Goal: Task Accomplishment & Management: Manage account settings

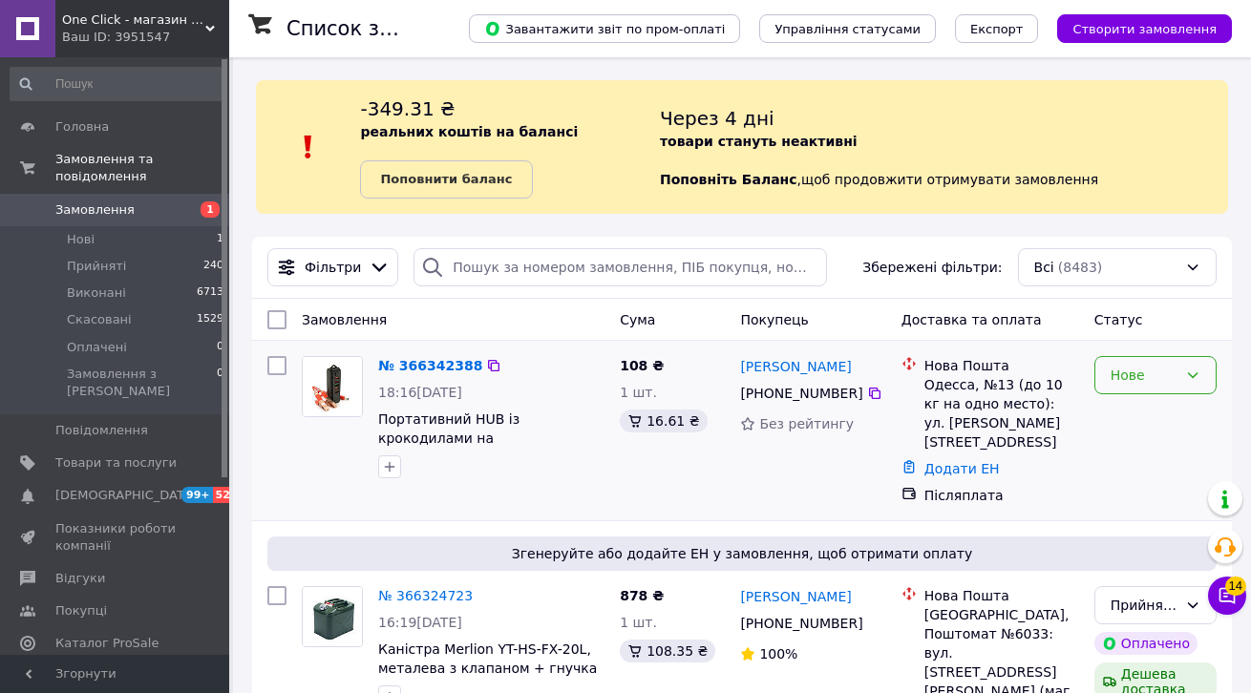
click at [1162, 374] on div "Нове" at bounding box center [1144, 375] width 67 height 21
click at [1169, 413] on li "Прийнято" at bounding box center [1155, 416] width 120 height 34
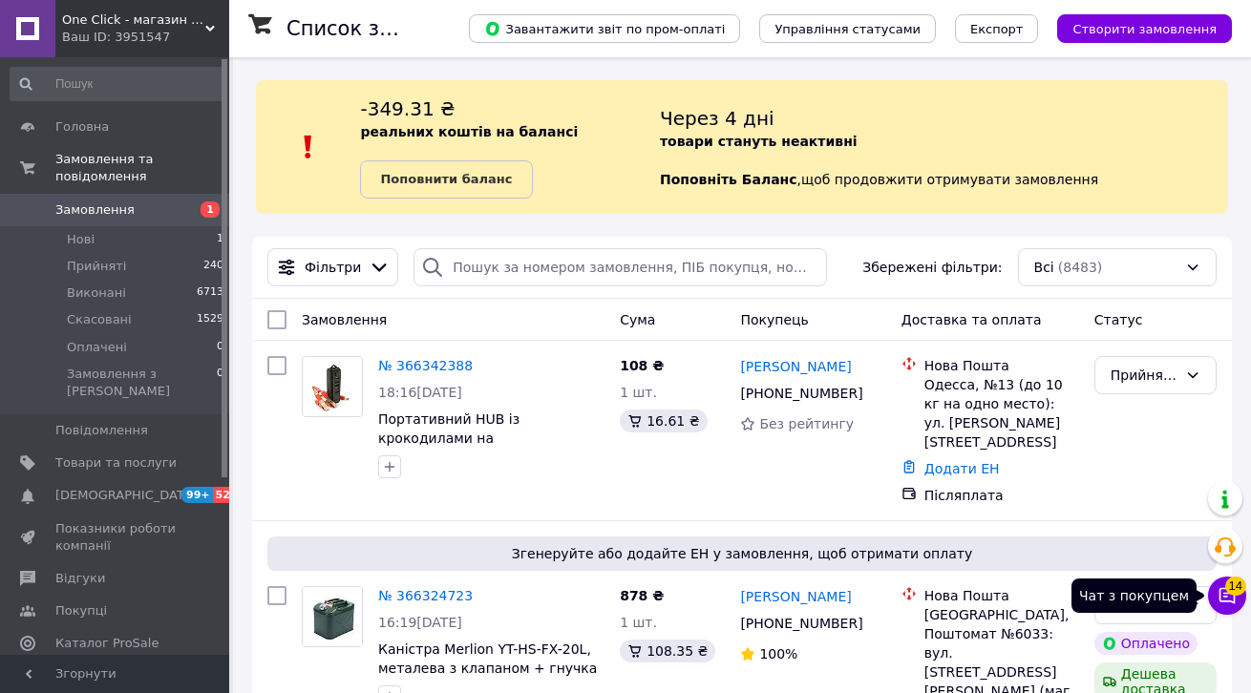
click at [1238, 596] on button "Чат з покупцем 14" at bounding box center [1227, 596] width 38 height 38
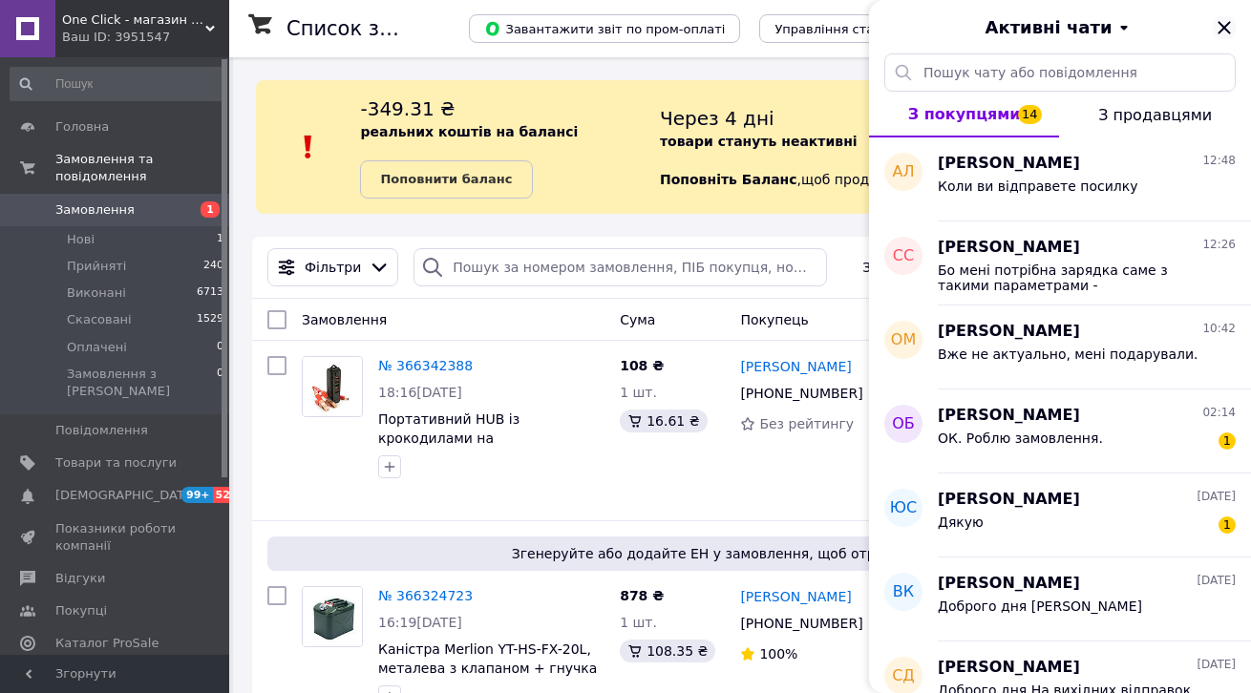
click at [1218, 29] on icon "Закрити" at bounding box center [1224, 27] width 23 height 23
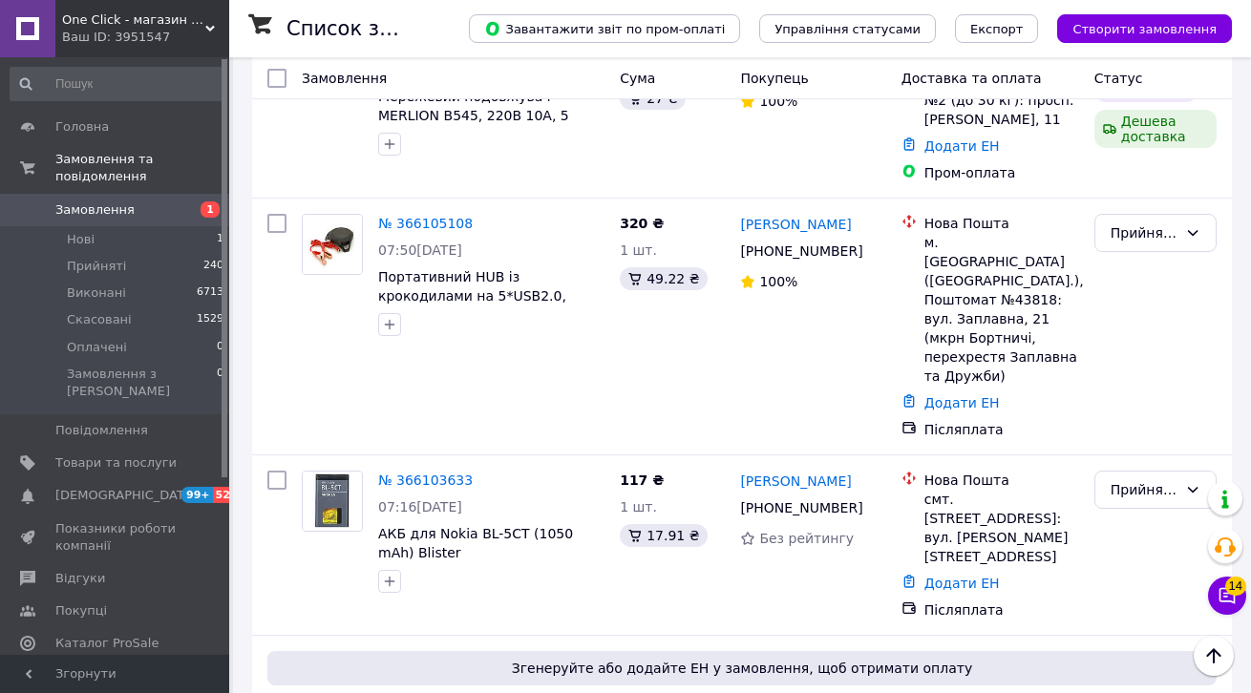
scroll to position [5393, 0]
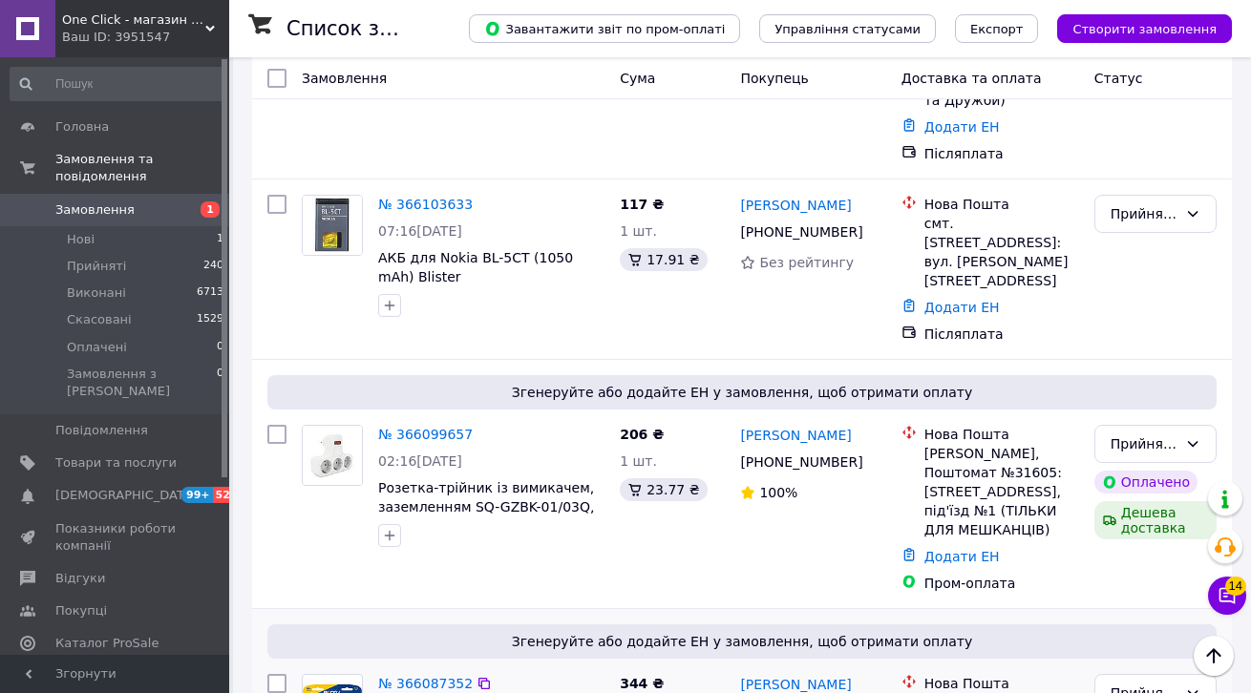
drag, startPoint x: 435, startPoint y: 215, endPoint x: 448, endPoint y: 218, distance: 12.7
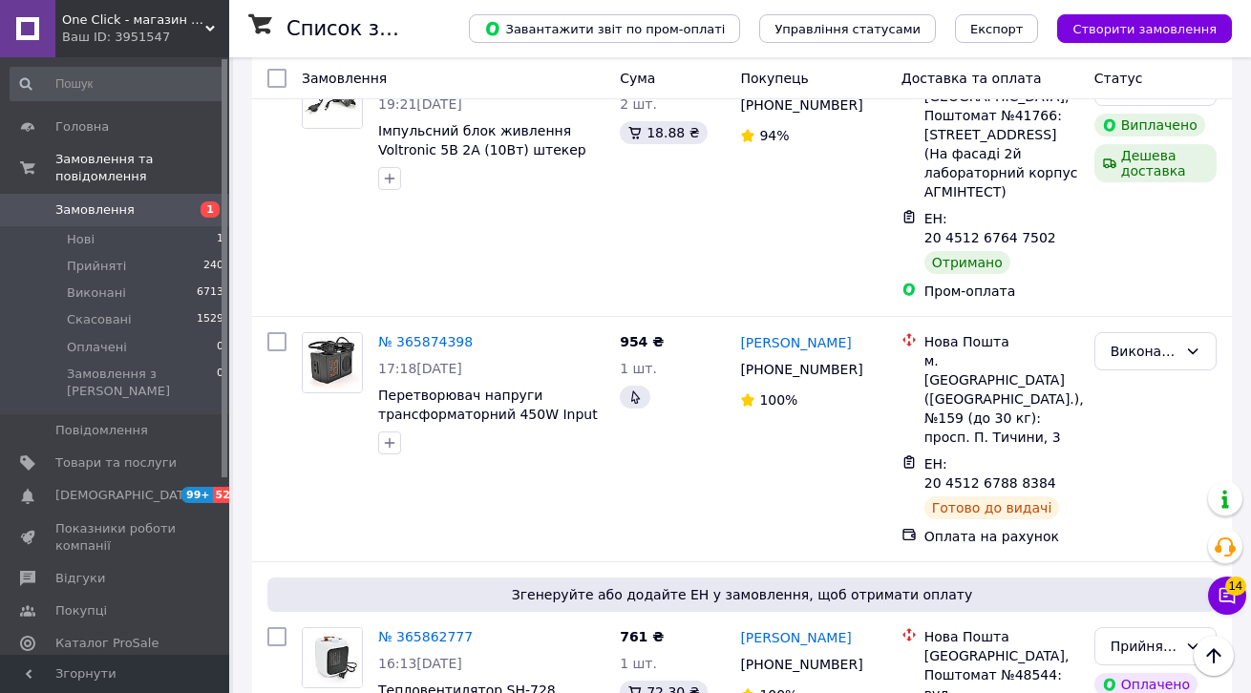
scroll to position [9547, 0]
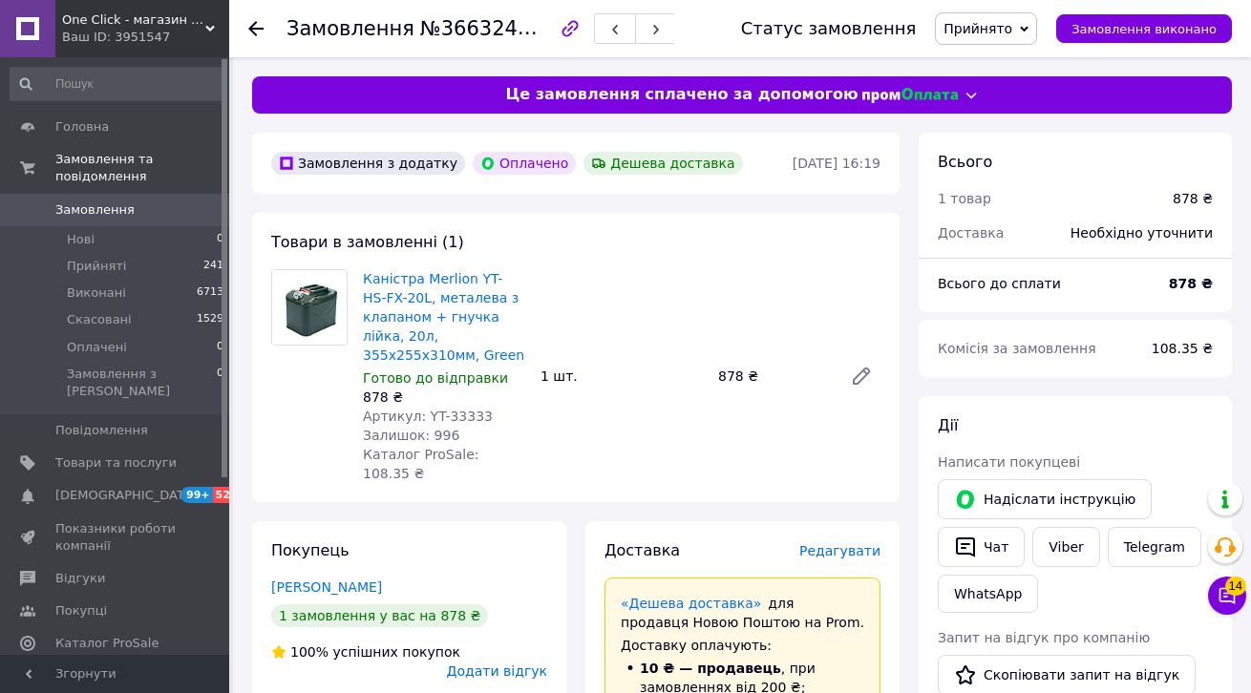
click at [477, 415] on span "Артикул: YT-33333" at bounding box center [428, 416] width 130 height 15
copy span "33333"
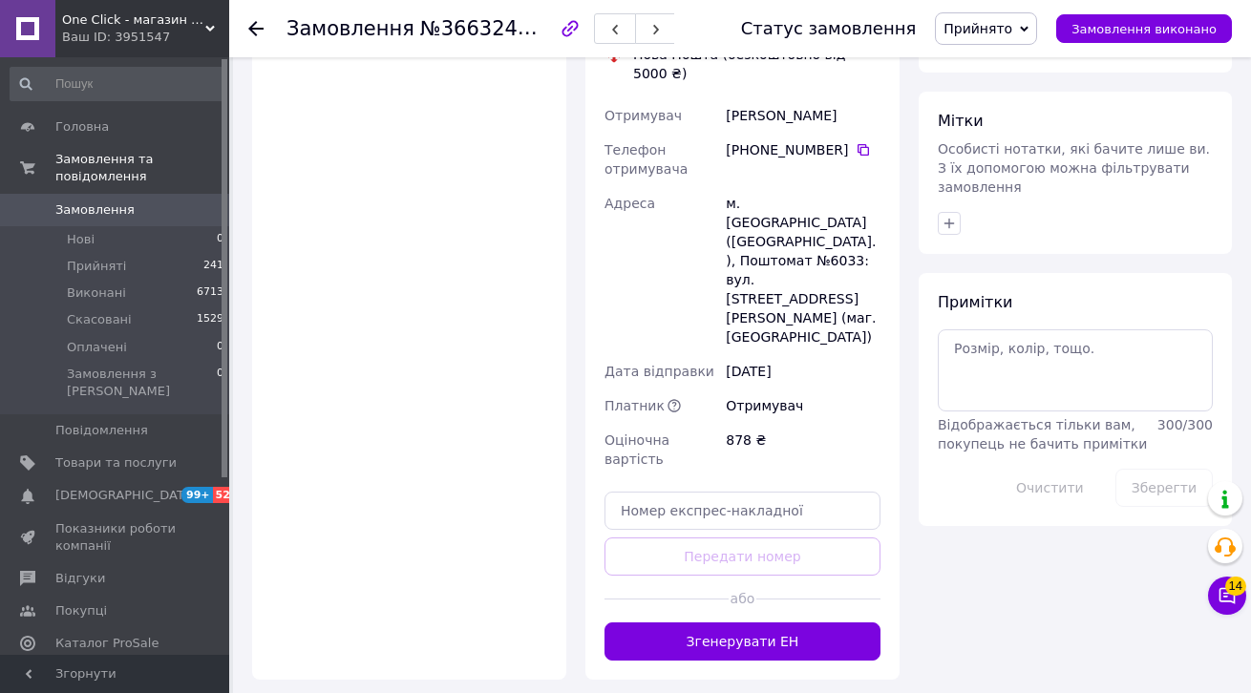
scroll to position [972, 0]
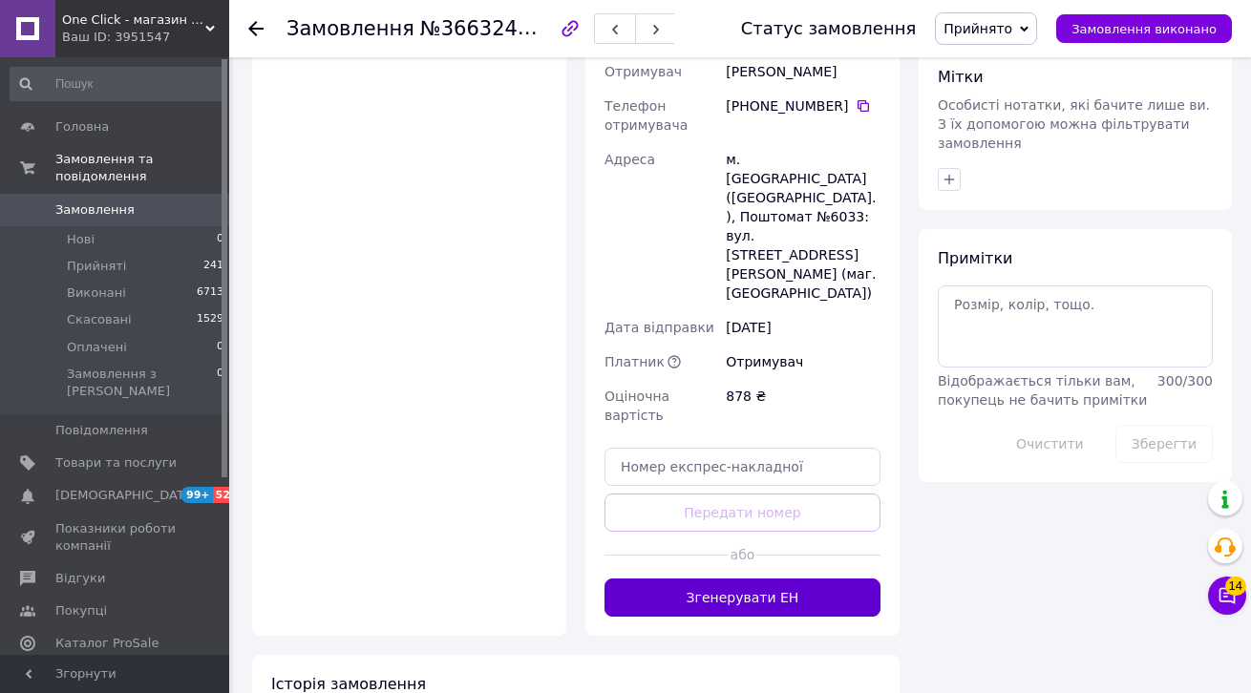
click at [768, 579] on button "Згенерувати ЕН" at bounding box center [742, 598] width 276 height 38
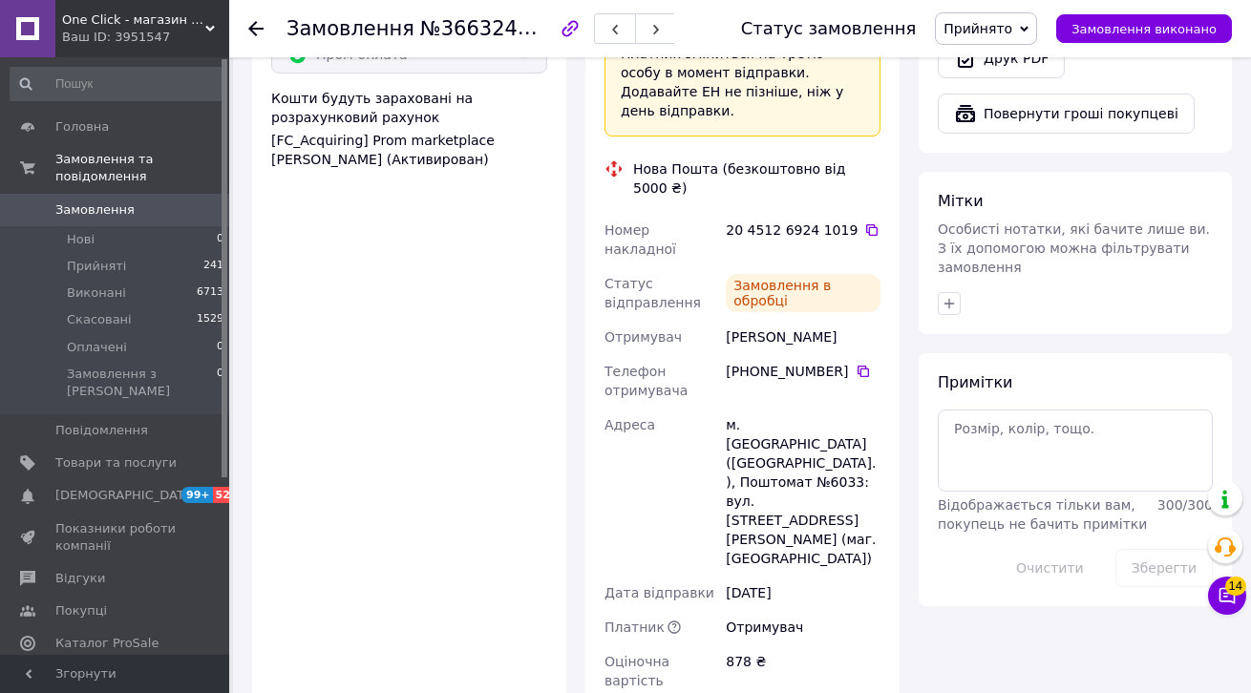
scroll to position [801, 0]
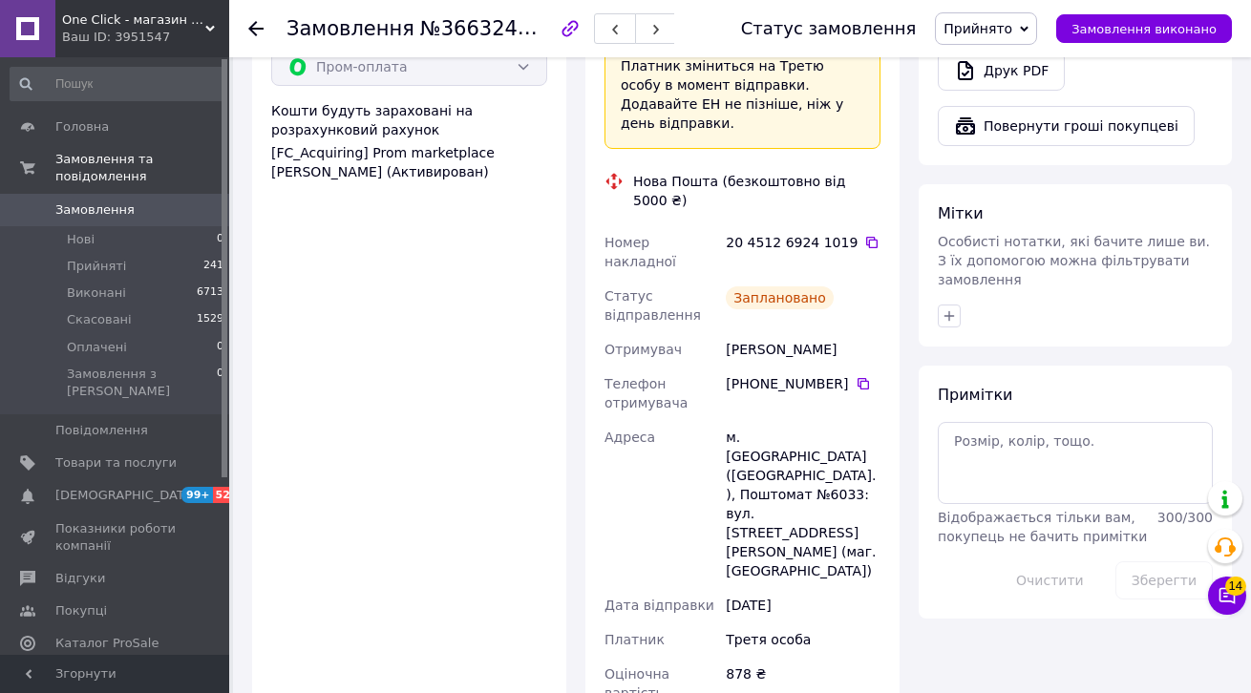
drag, startPoint x: 854, startPoint y: 200, endPoint x: 789, endPoint y: 156, distance: 78.4
click at [866, 237] on icon at bounding box center [871, 242] width 11 height 11
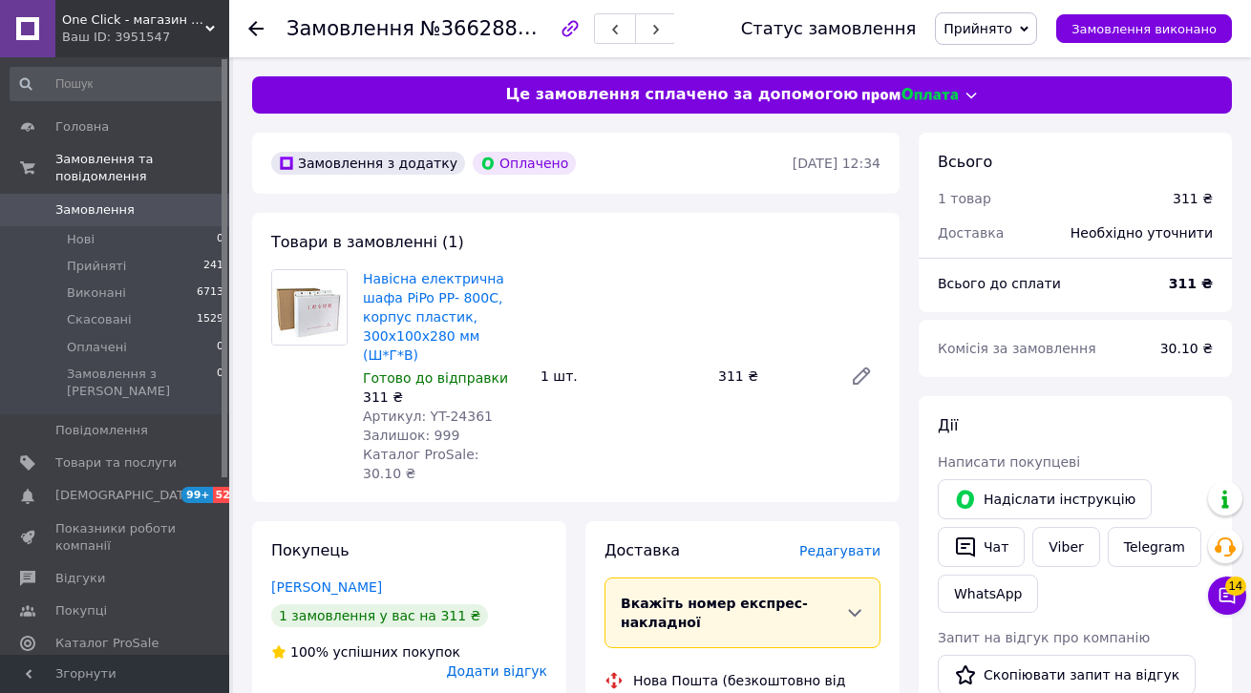
click at [458, 413] on span "Артикул: YT-24361" at bounding box center [428, 416] width 130 height 15
copy span "24361"
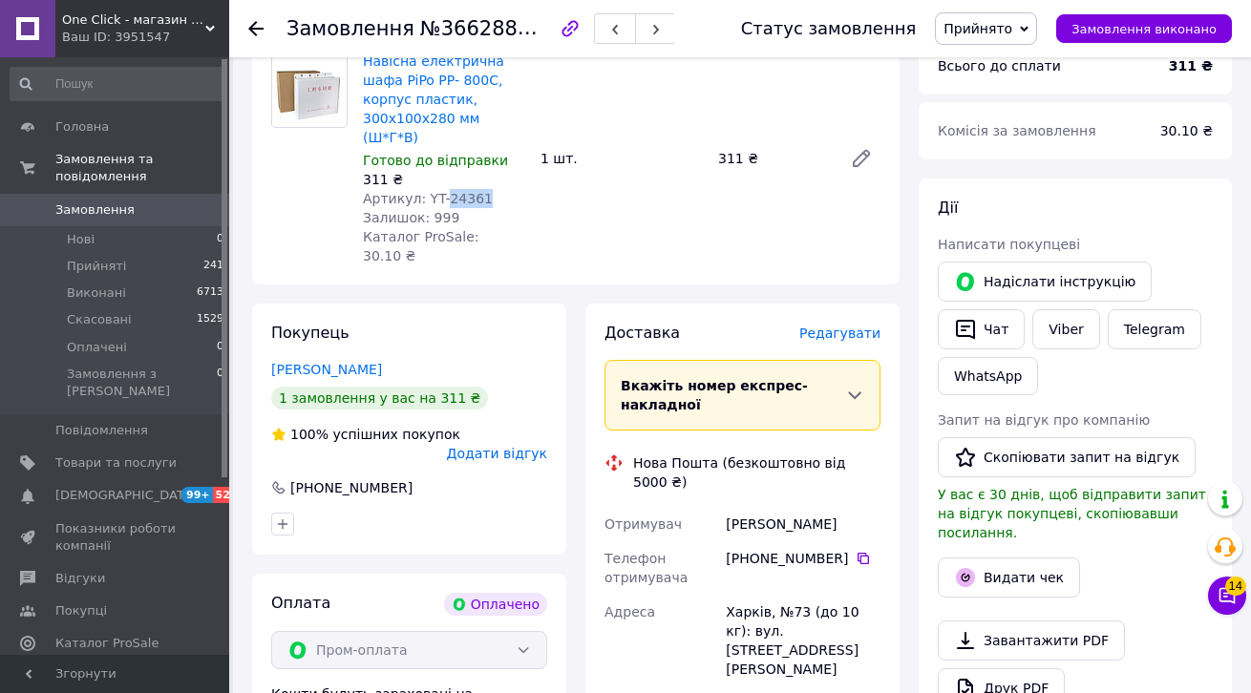
scroll to position [536, 0]
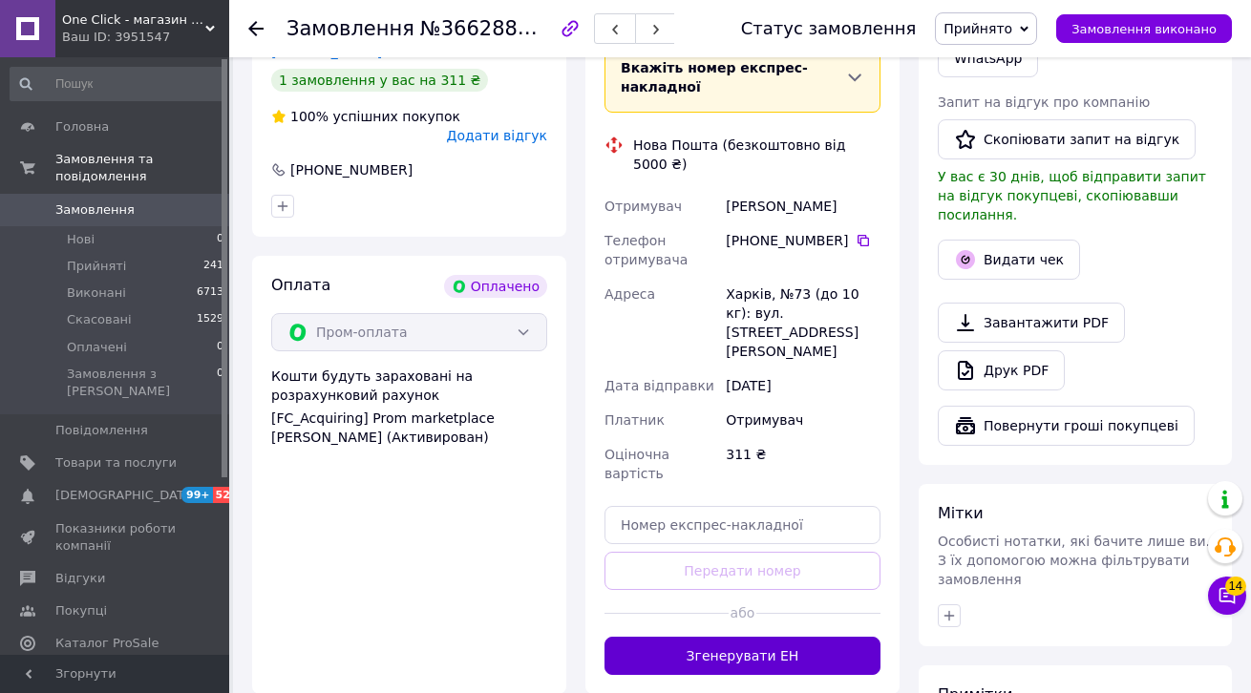
click at [760, 637] on button "Згенерувати ЕН" at bounding box center [742, 656] width 276 height 38
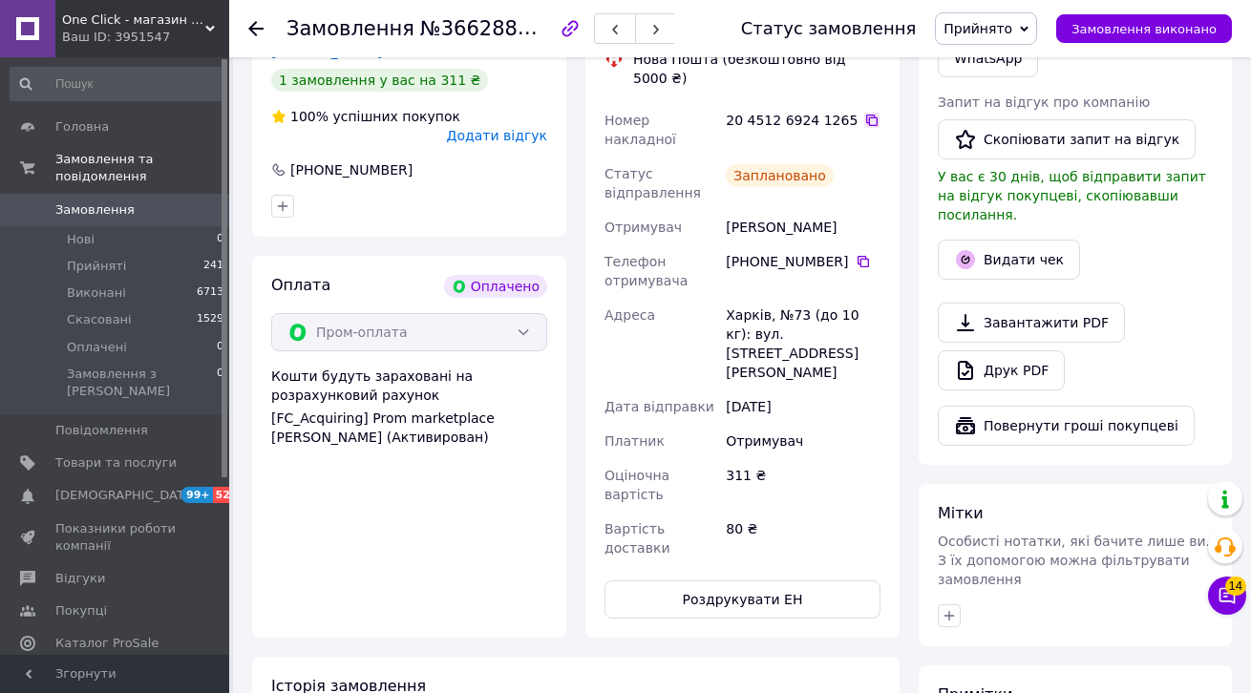
click at [866, 113] on icon at bounding box center [871, 120] width 15 height 15
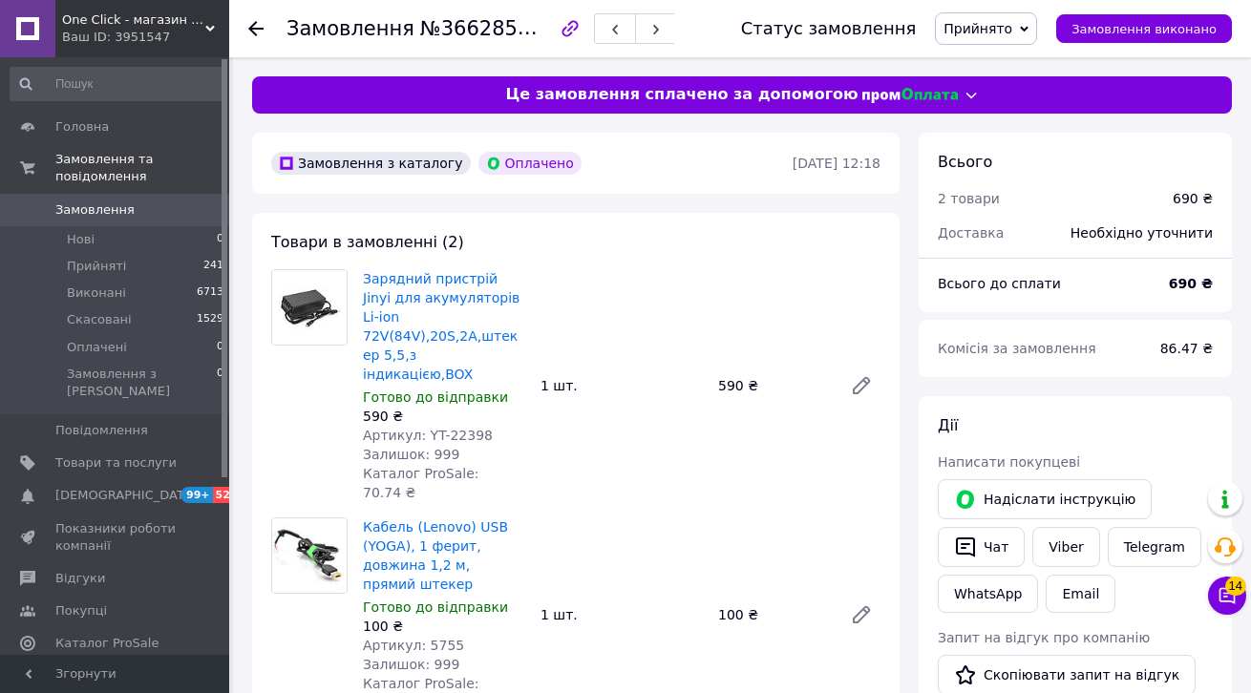
click at [461, 428] on span "Артикул: YT-22398" at bounding box center [428, 435] width 130 height 15
copy span "22398"
click at [446, 638] on span "Артикул: 5755" at bounding box center [413, 645] width 101 height 15
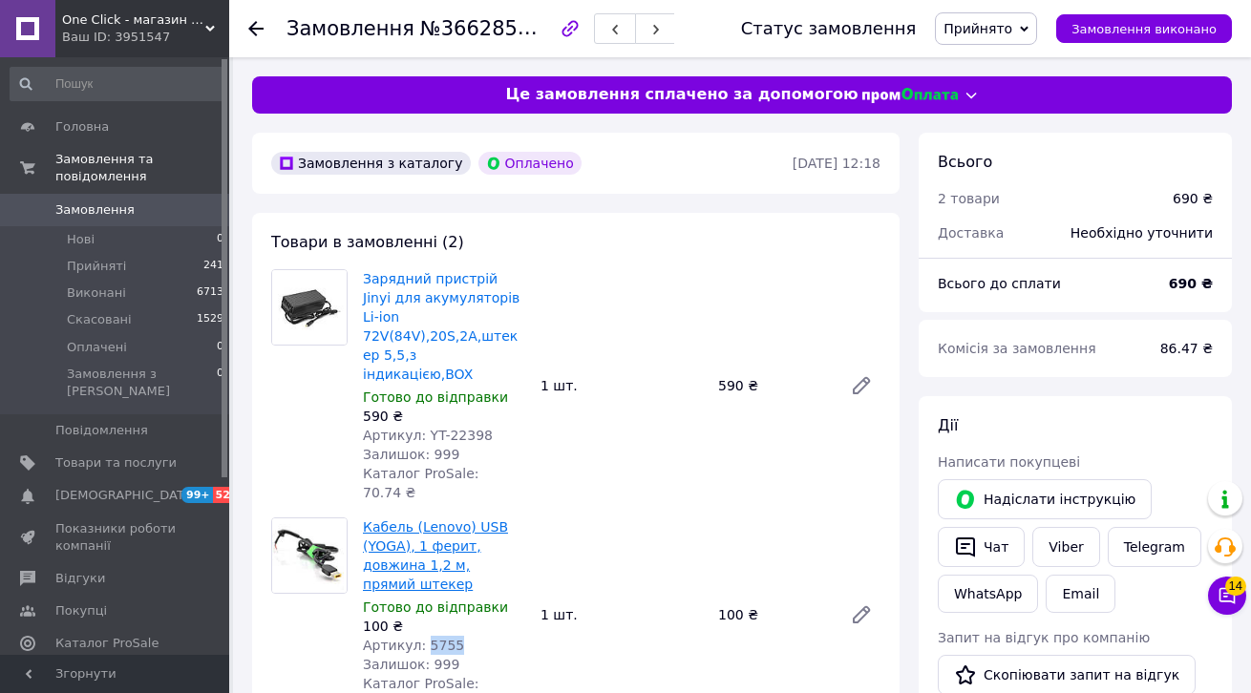
copy span "5755"
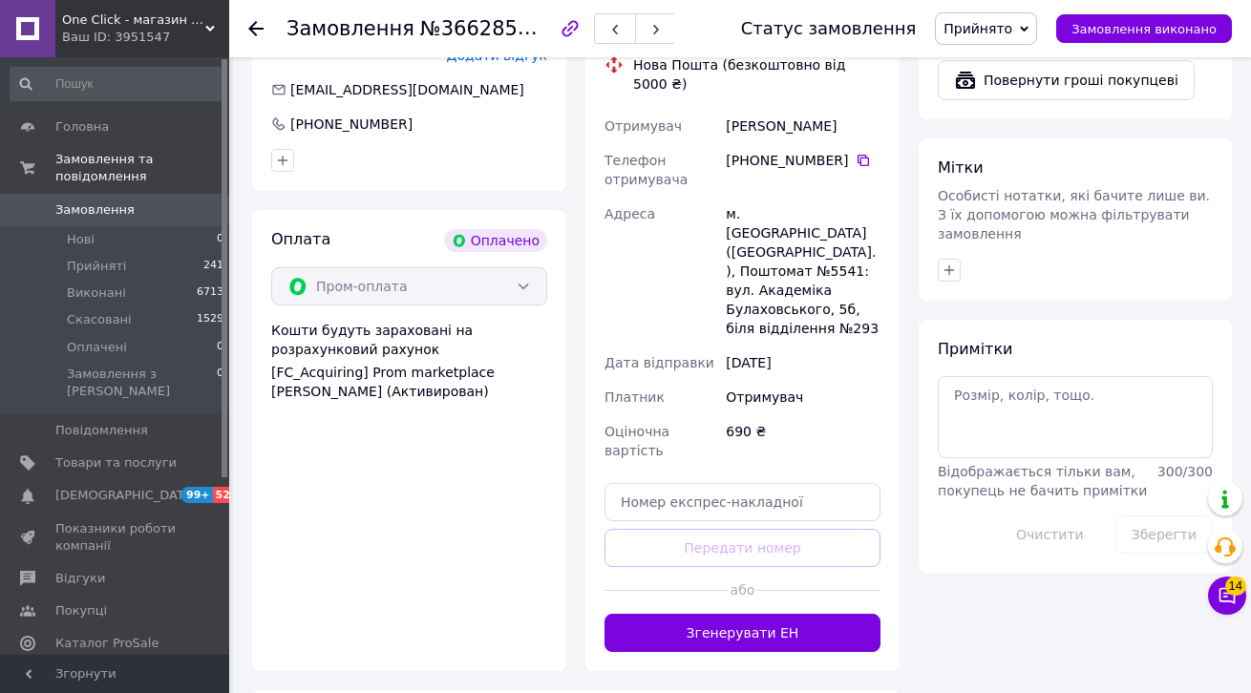
scroll to position [915, 0]
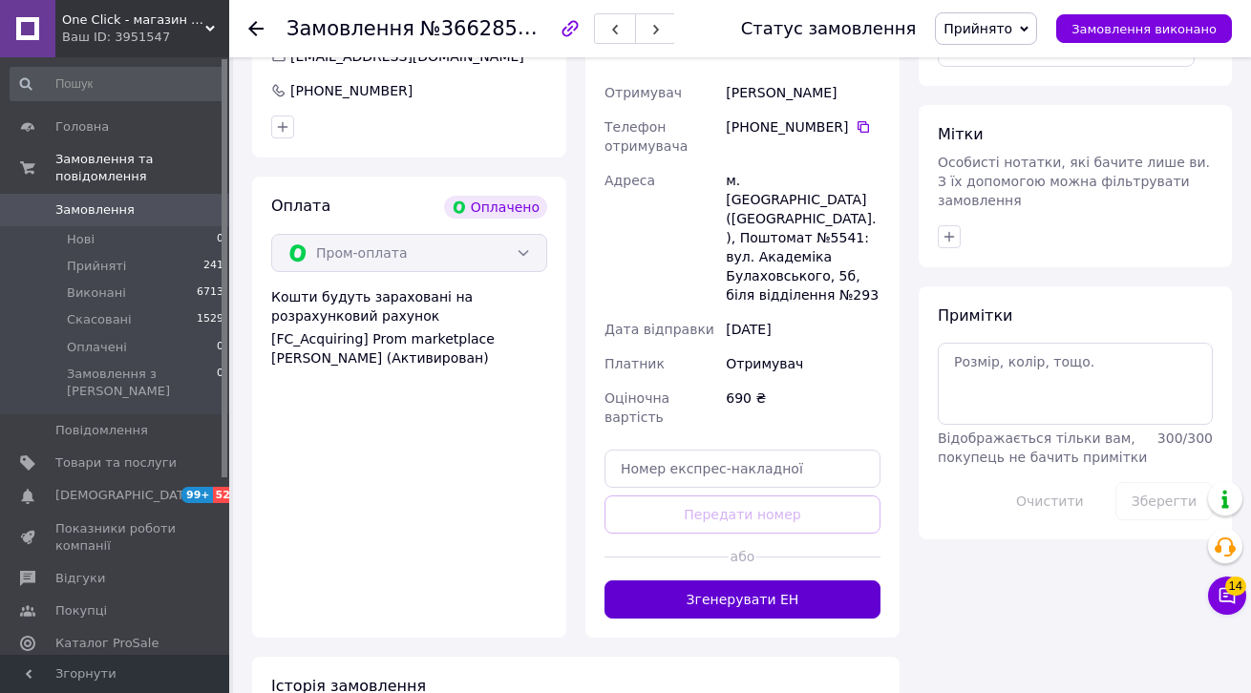
click at [825, 581] on button "Згенерувати ЕН" at bounding box center [742, 600] width 276 height 38
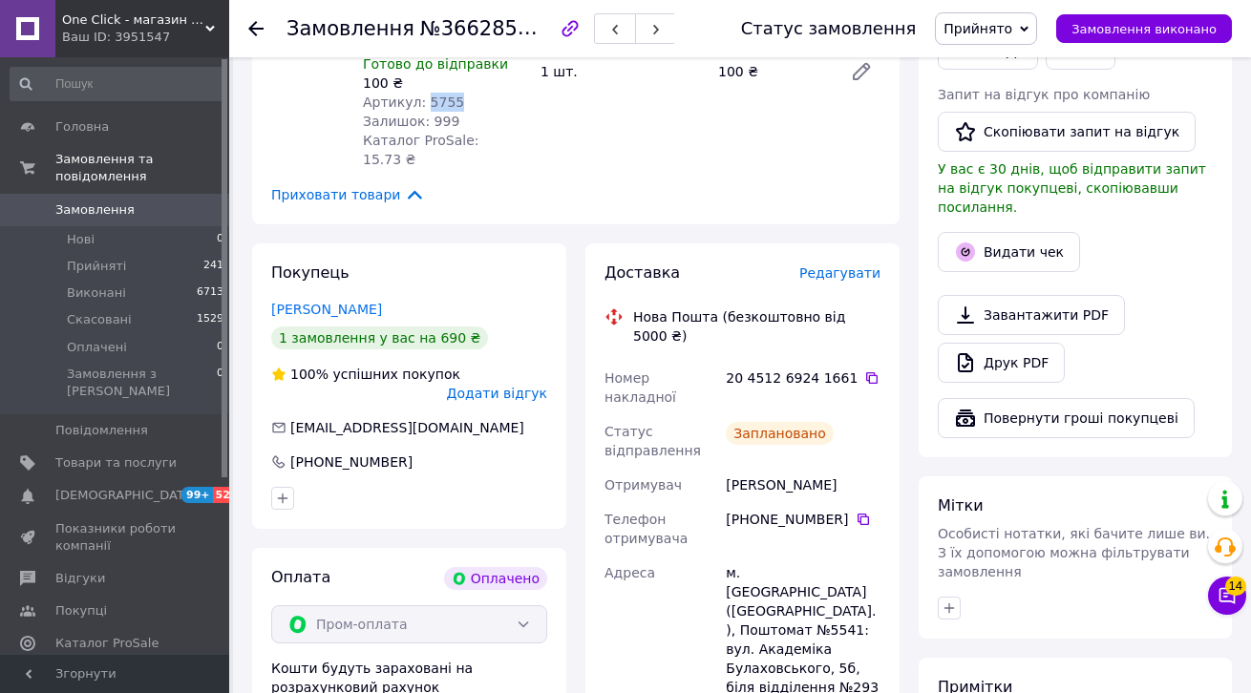
scroll to position [528, 0]
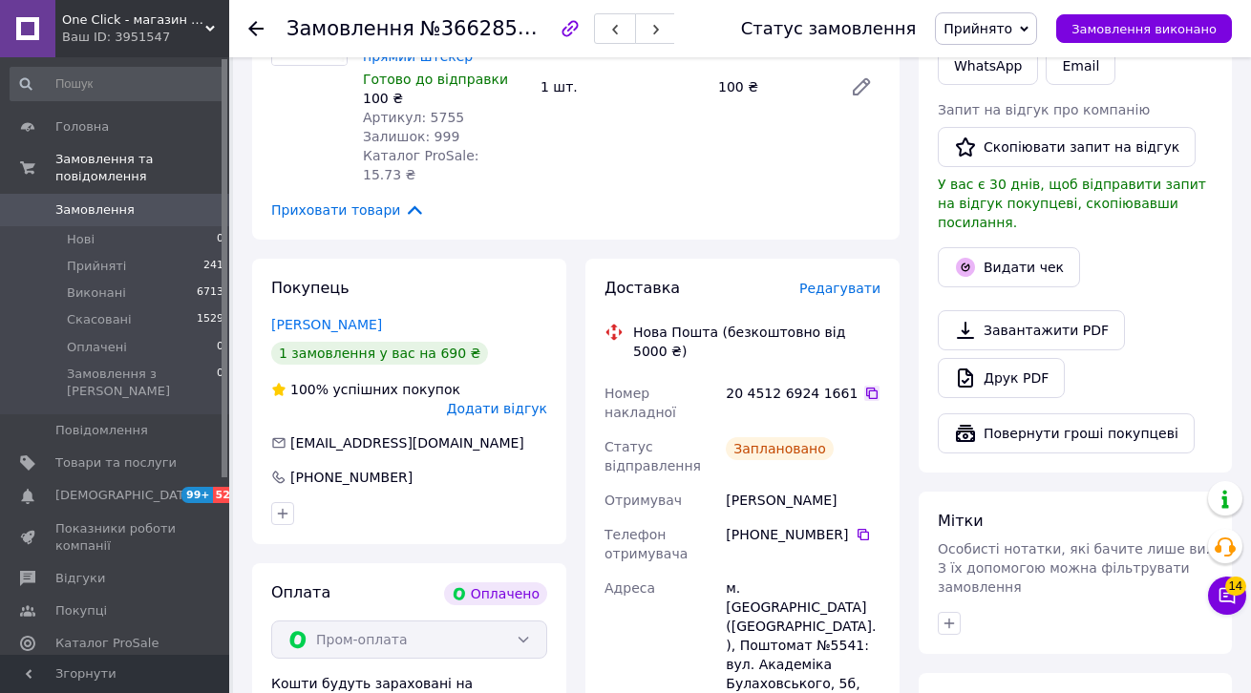
click at [866, 386] on icon at bounding box center [871, 393] width 15 height 15
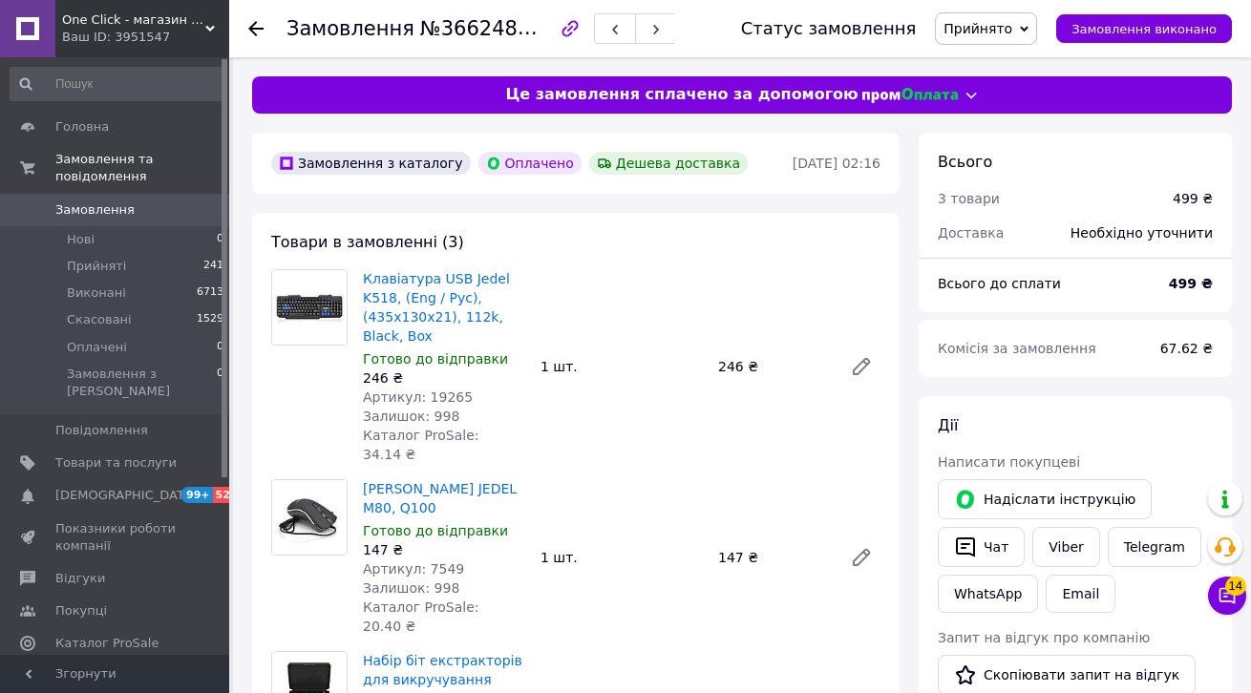
click at [445, 401] on span "Артикул: 19265" at bounding box center [418, 397] width 110 height 15
copy span "19265"
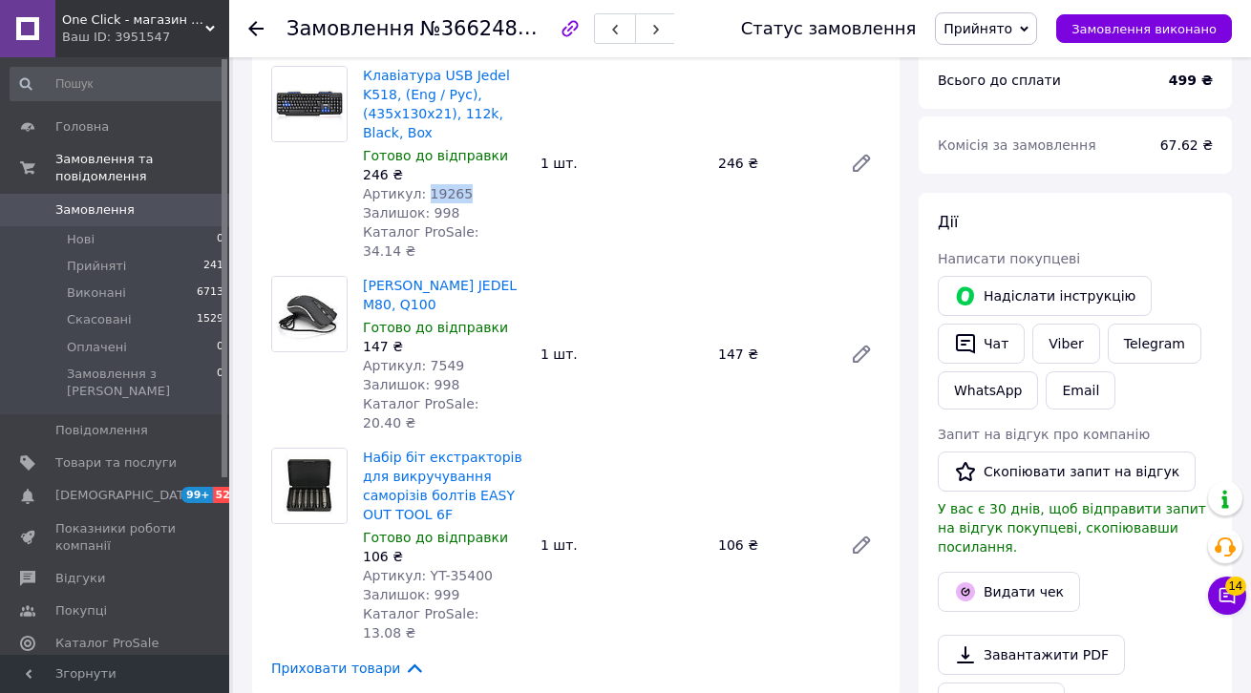
scroll to position [195, 0]
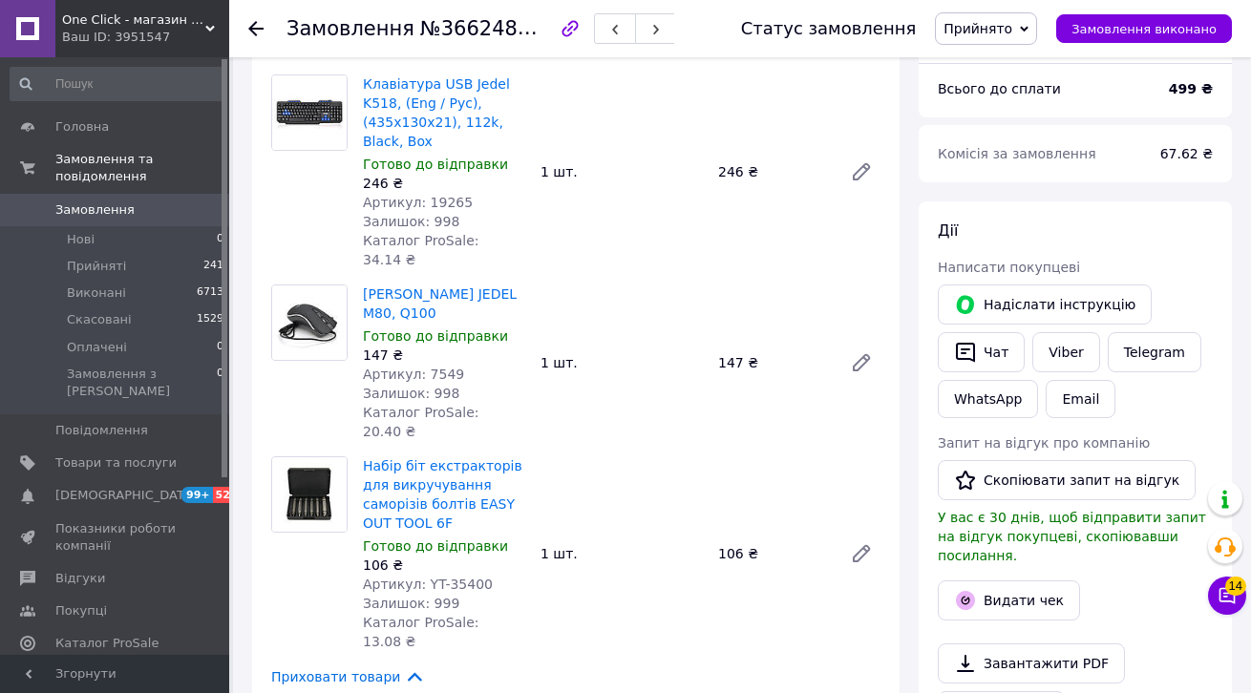
click at [434, 367] on span "Артикул: 7549" at bounding box center [413, 374] width 101 height 15
copy span "7549"
click at [457, 577] on span "Артикул: YT-35400" at bounding box center [428, 584] width 130 height 15
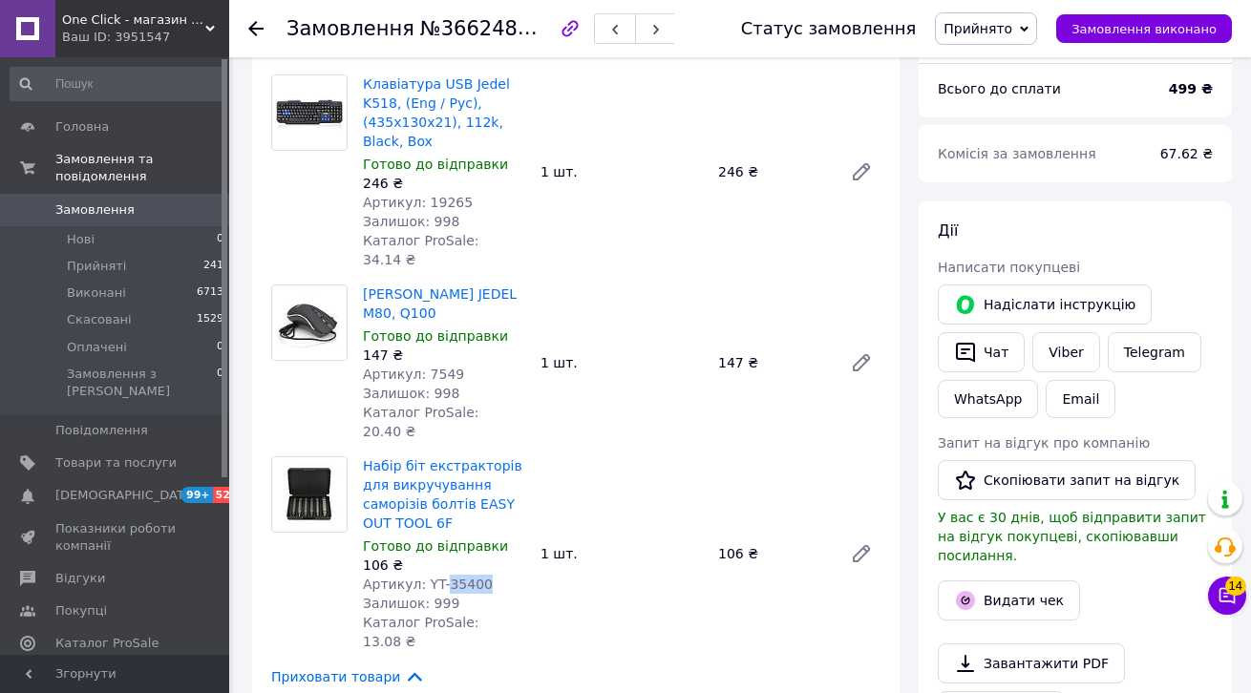
copy span "35400"
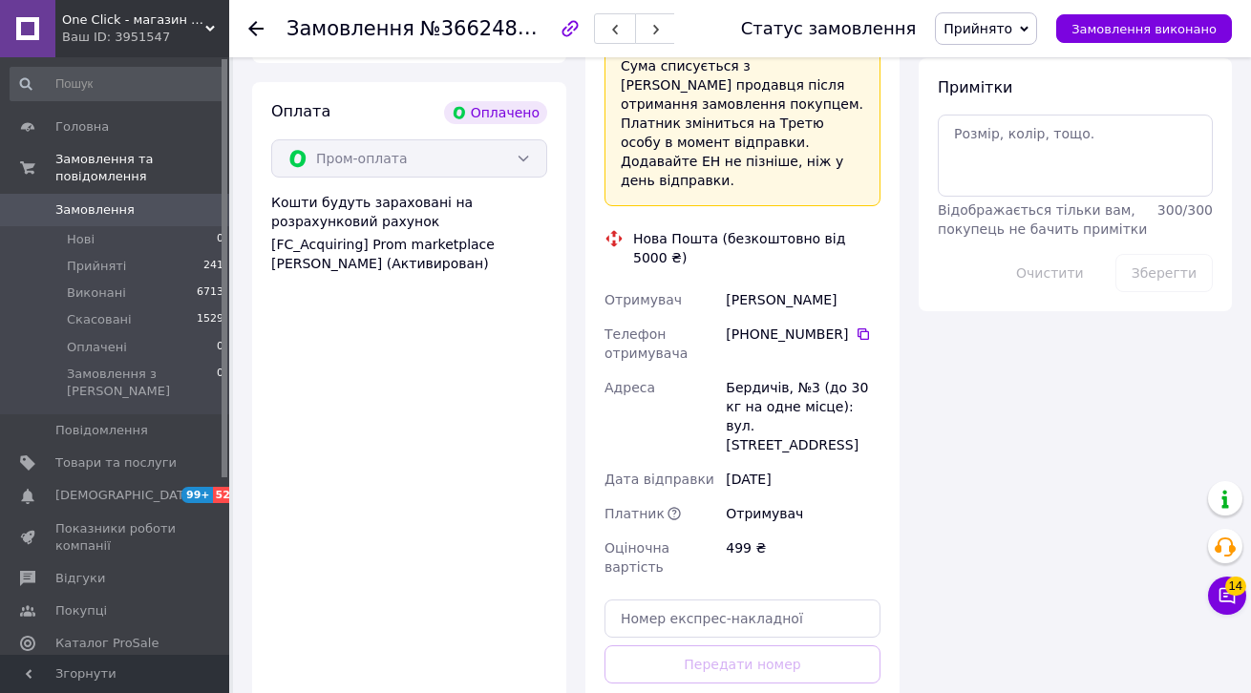
scroll to position [1179, 0]
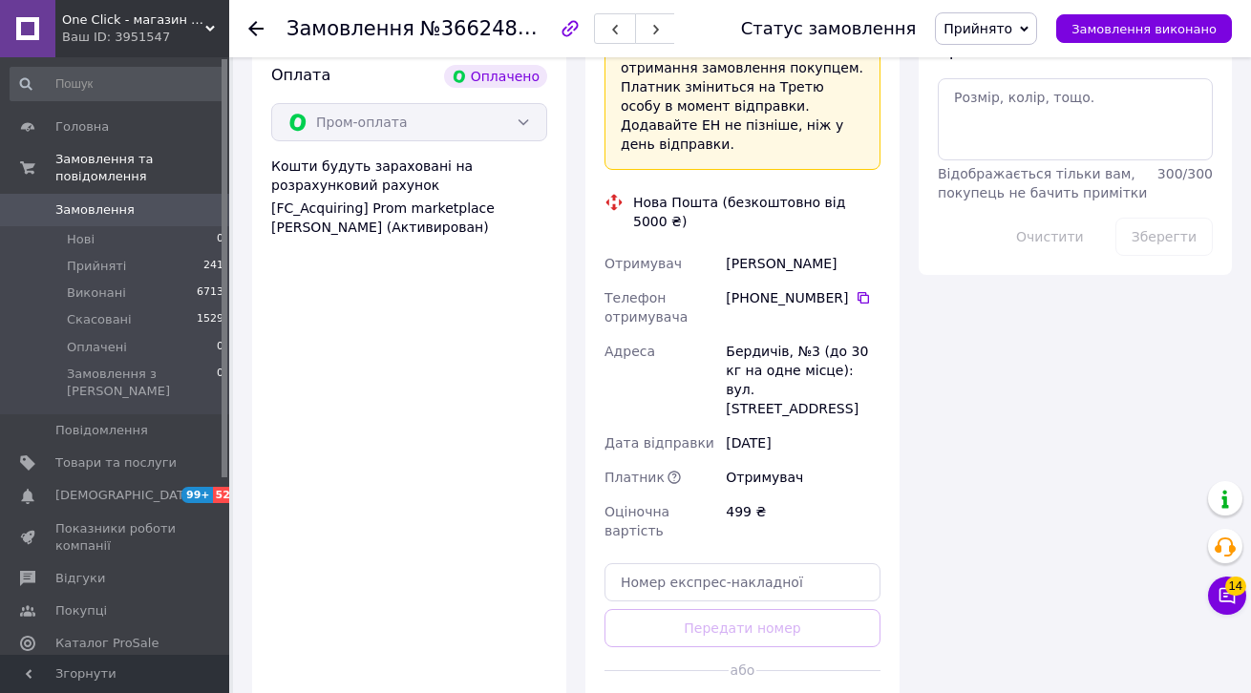
drag, startPoint x: 789, startPoint y: 608, endPoint x: 977, endPoint y: 498, distance: 217.8
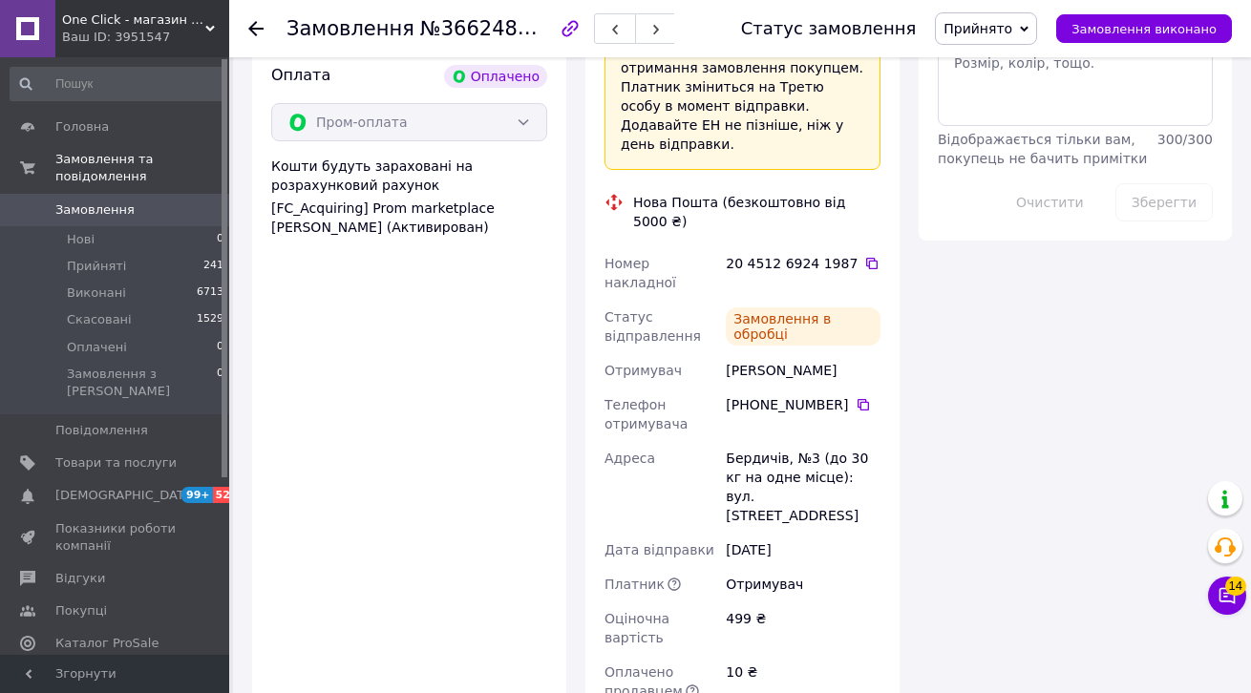
scroll to position [15, 0]
click at [864, 256] on icon at bounding box center [871, 263] width 15 height 15
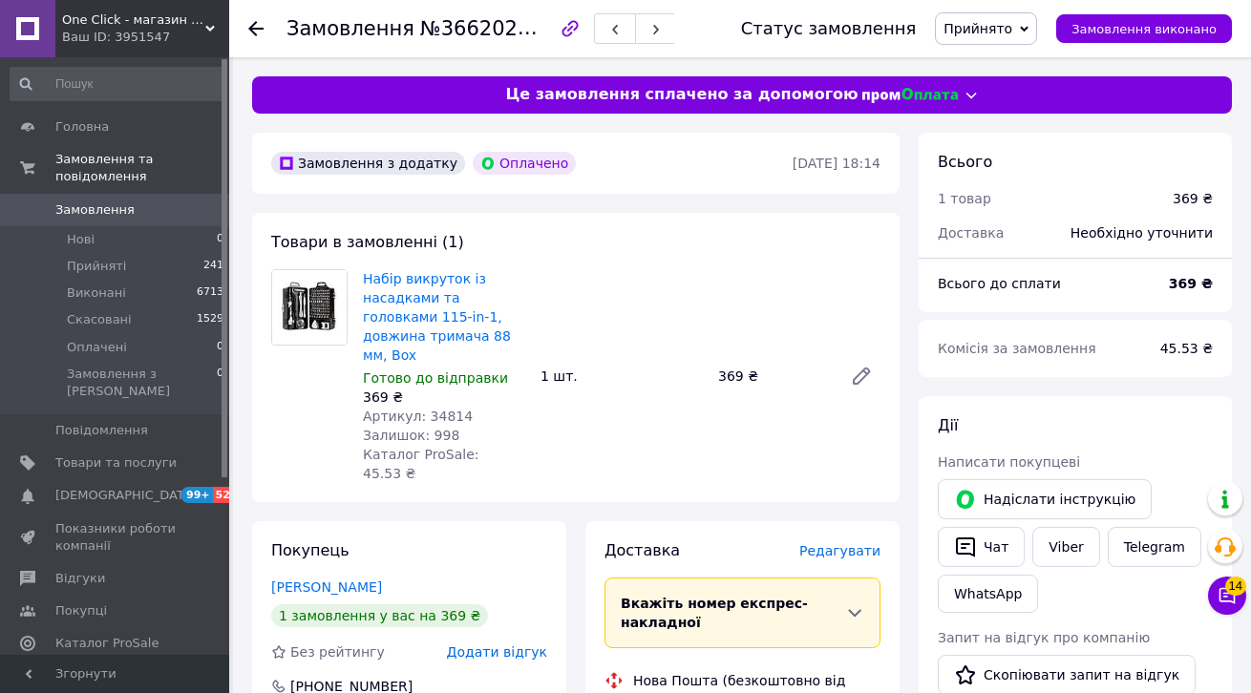
click at [441, 409] on span "Артикул: 34814" at bounding box center [418, 416] width 110 height 15
copy span "34814"
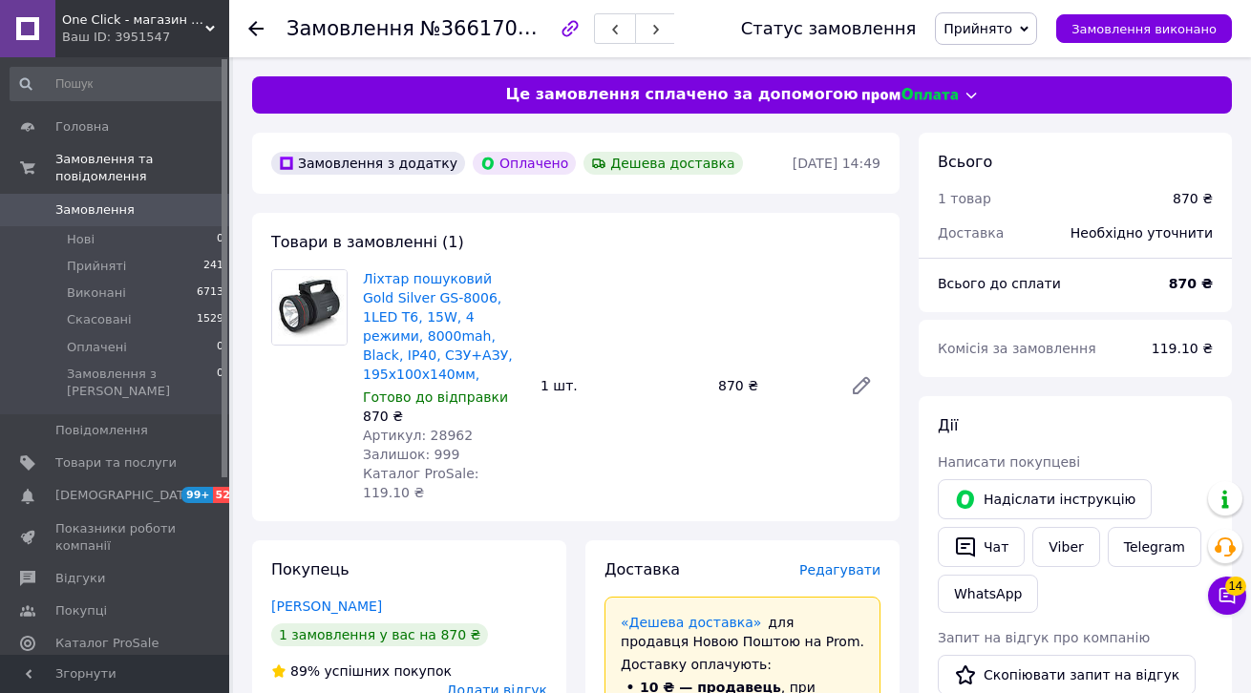
click at [437, 433] on span "Артикул: 28962" at bounding box center [418, 435] width 110 height 15
click at [437, 432] on span "Артикул: 28962" at bounding box center [418, 435] width 110 height 15
copy span "28962"
click at [336, 599] on link "Пахомов Сергей" at bounding box center [326, 606] width 111 height 15
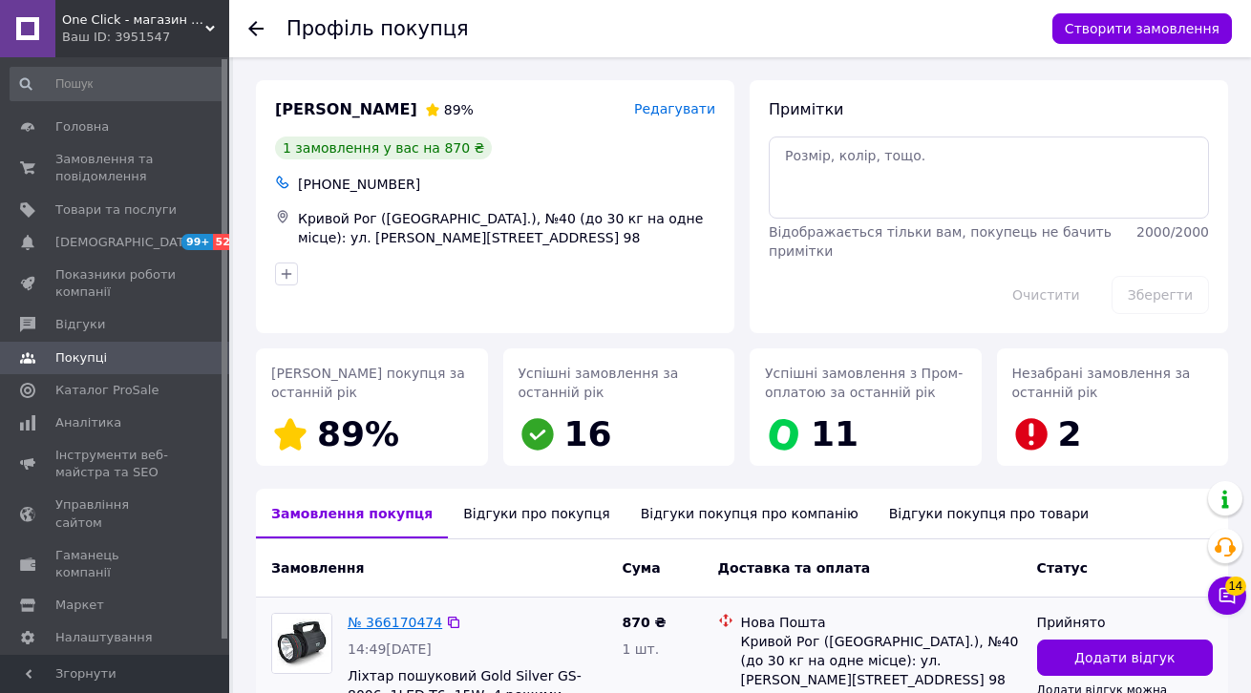
click at [370, 625] on link "№ 366170474" at bounding box center [395, 622] width 95 height 15
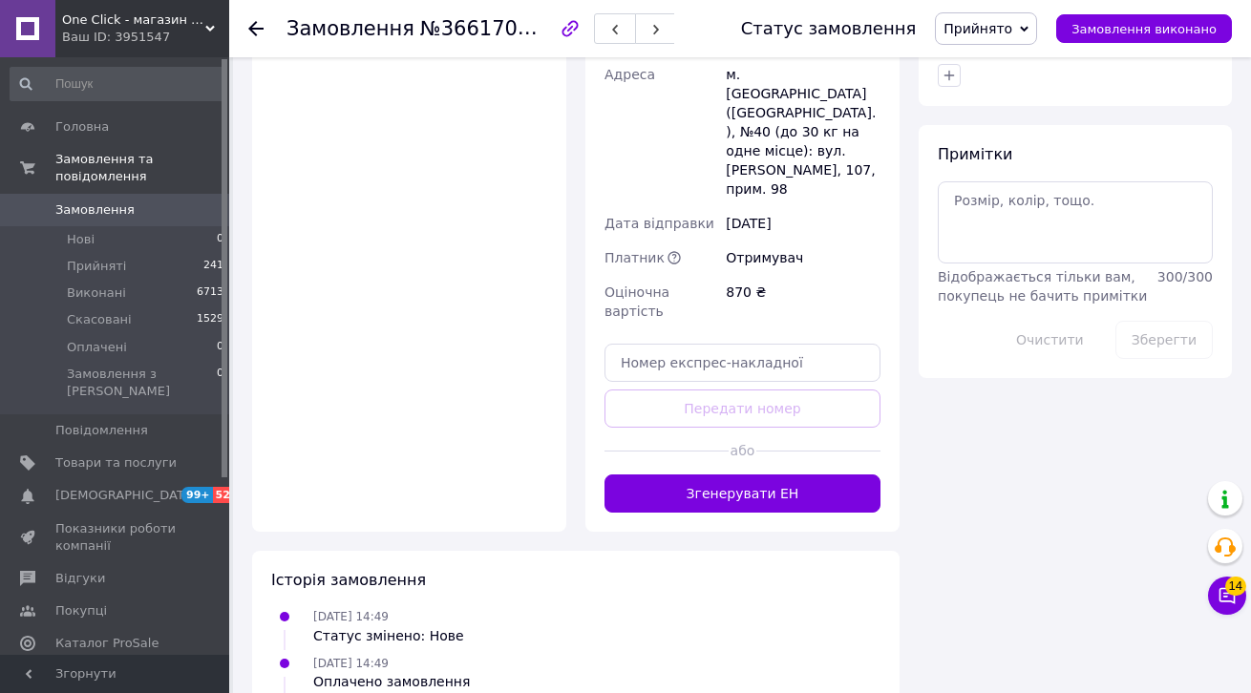
scroll to position [1128, 0]
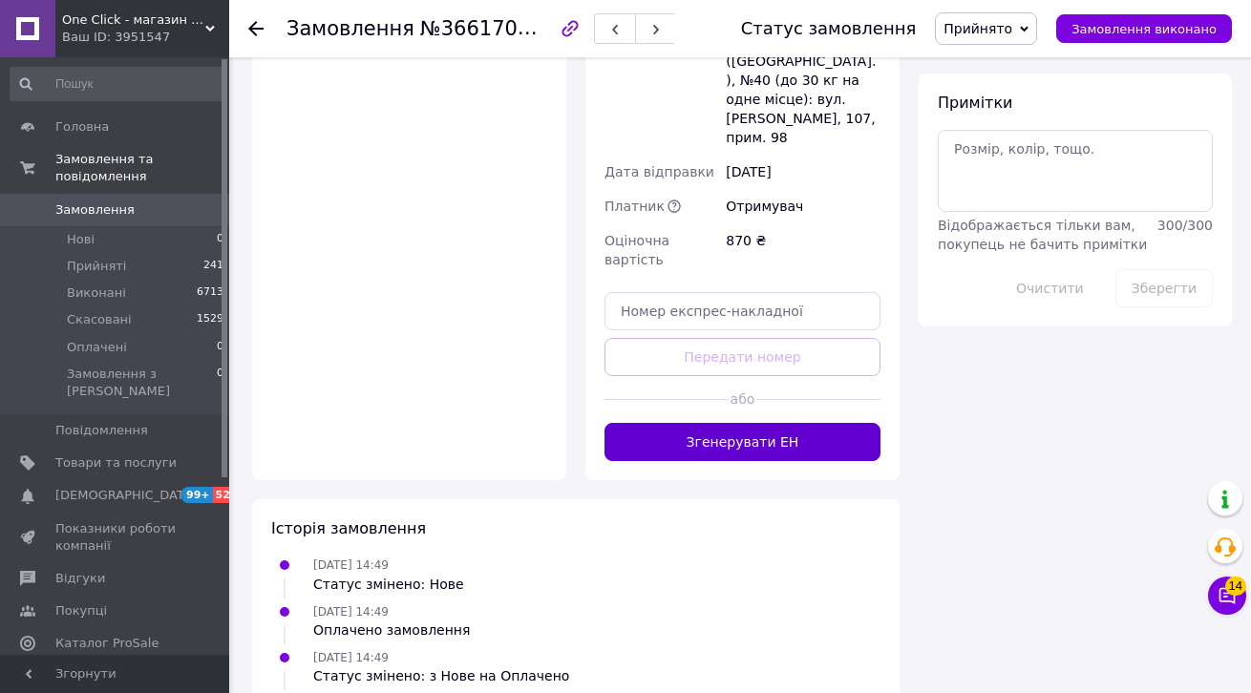
click at [806, 423] on button "Згенерувати ЕН" at bounding box center [742, 442] width 276 height 38
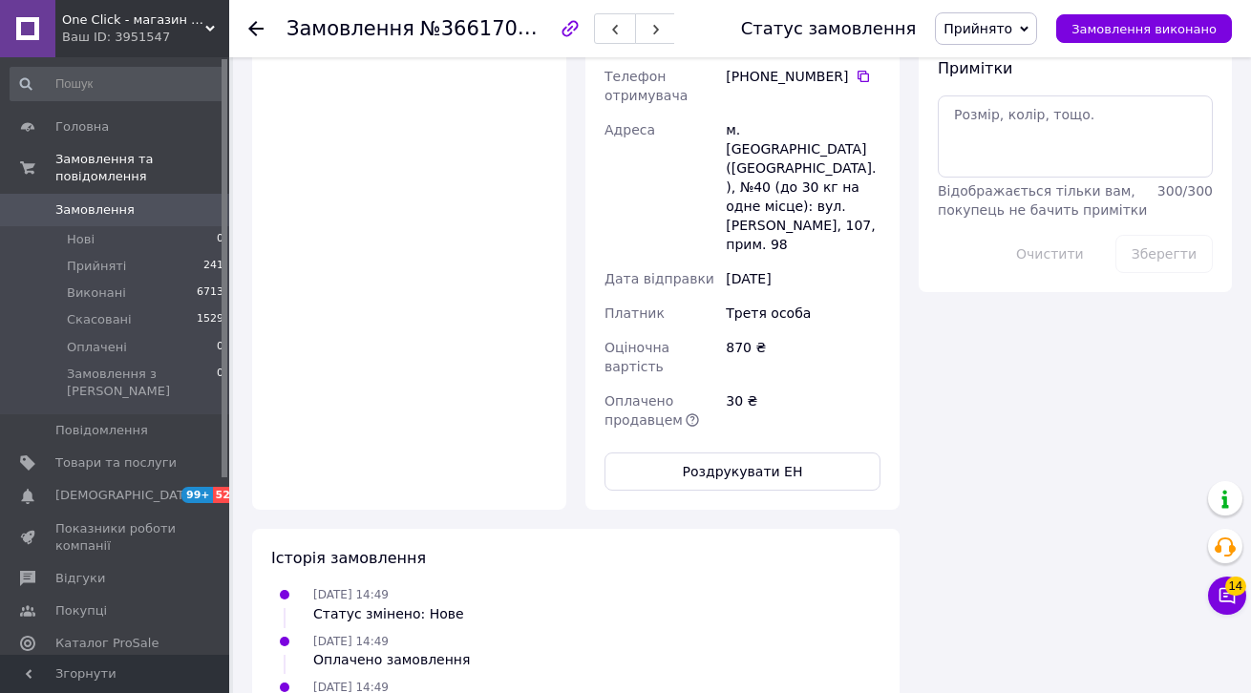
scroll to position [528, 0]
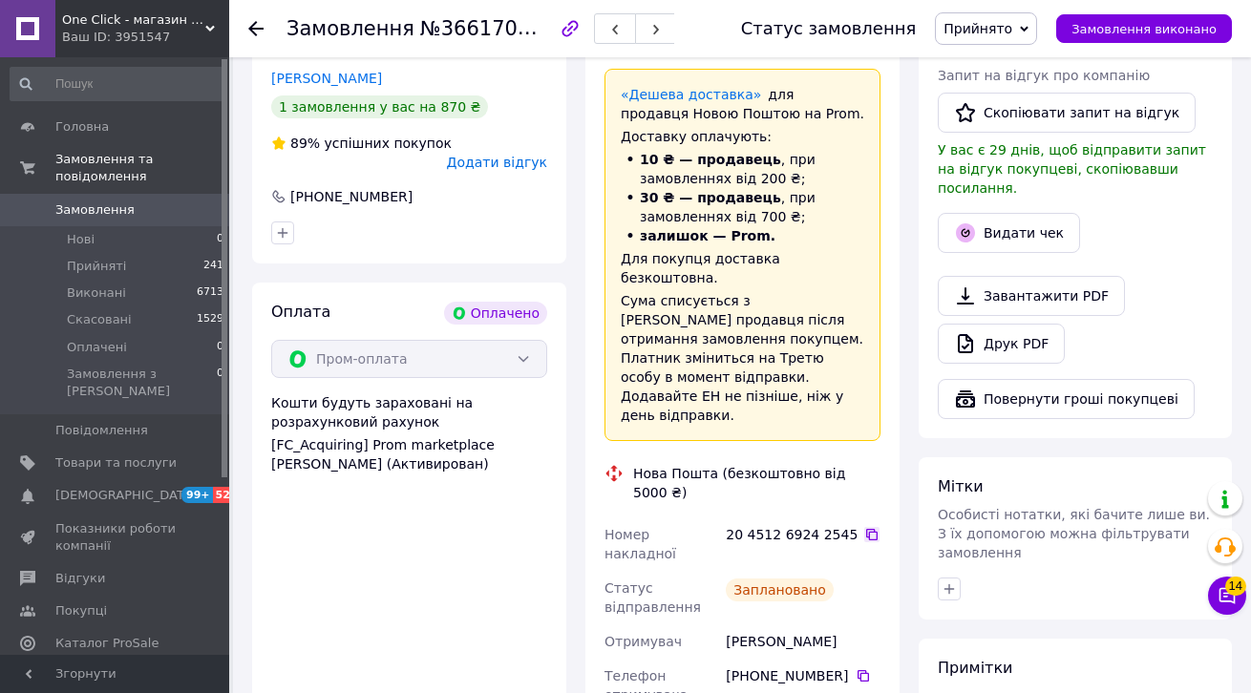
click at [864, 527] on icon at bounding box center [871, 534] width 15 height 15
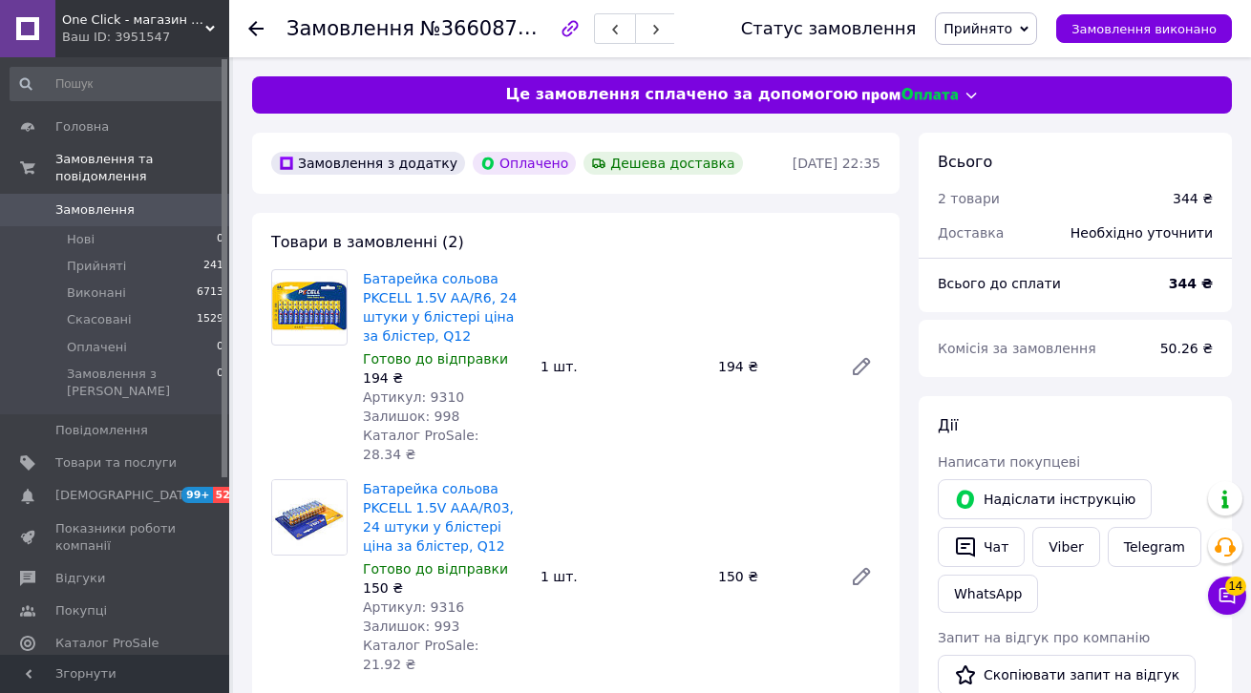
click at [446, 396] on span "Артикул: 9310" at bounding box center [413, 397] width 101 height 15
click at [446, 395] on span "Артикул: 9310" at bounding box center [413, 397] width 101 height 15
copy span "9310"
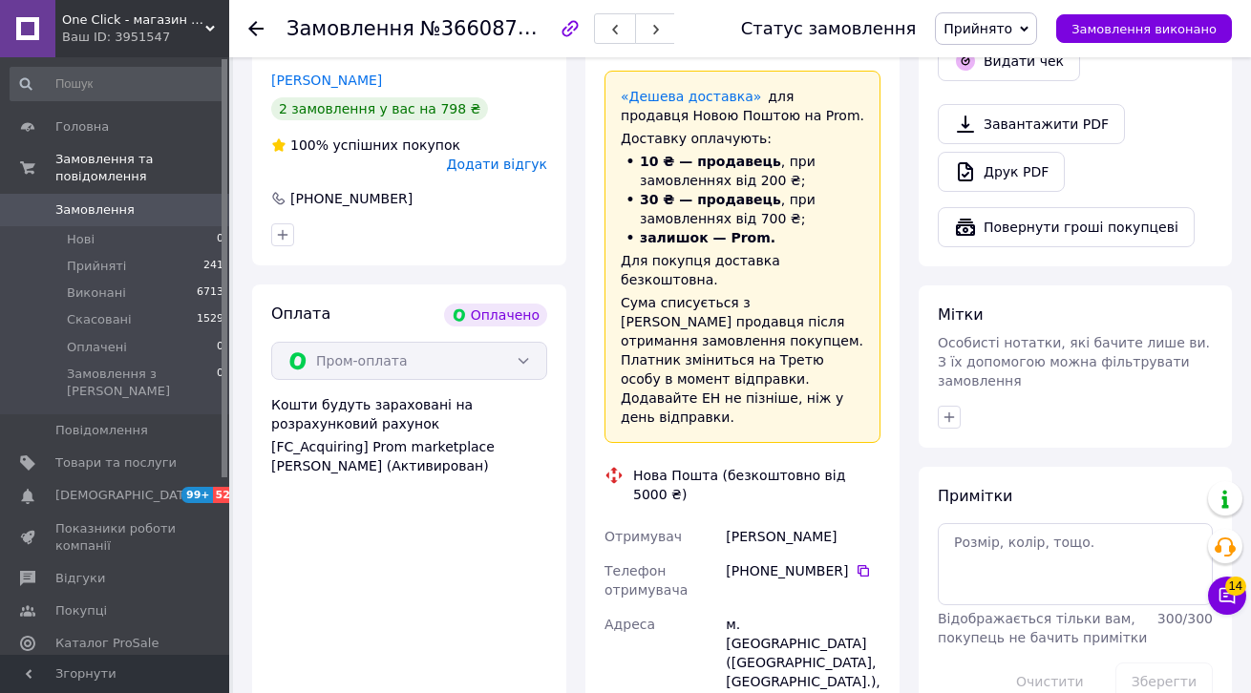
scroll to position [561, 0]
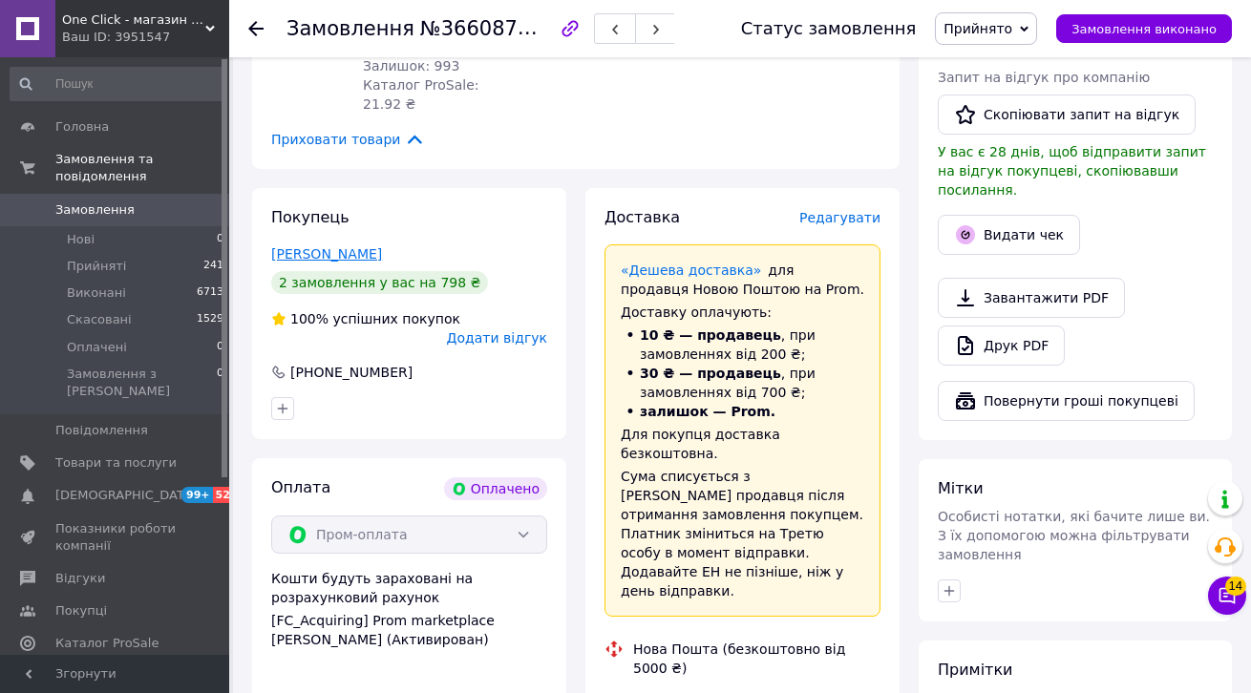
click at [327, 246] on link "Хіміч Аліна" at bounding box center [326, 253] width 111 height 15
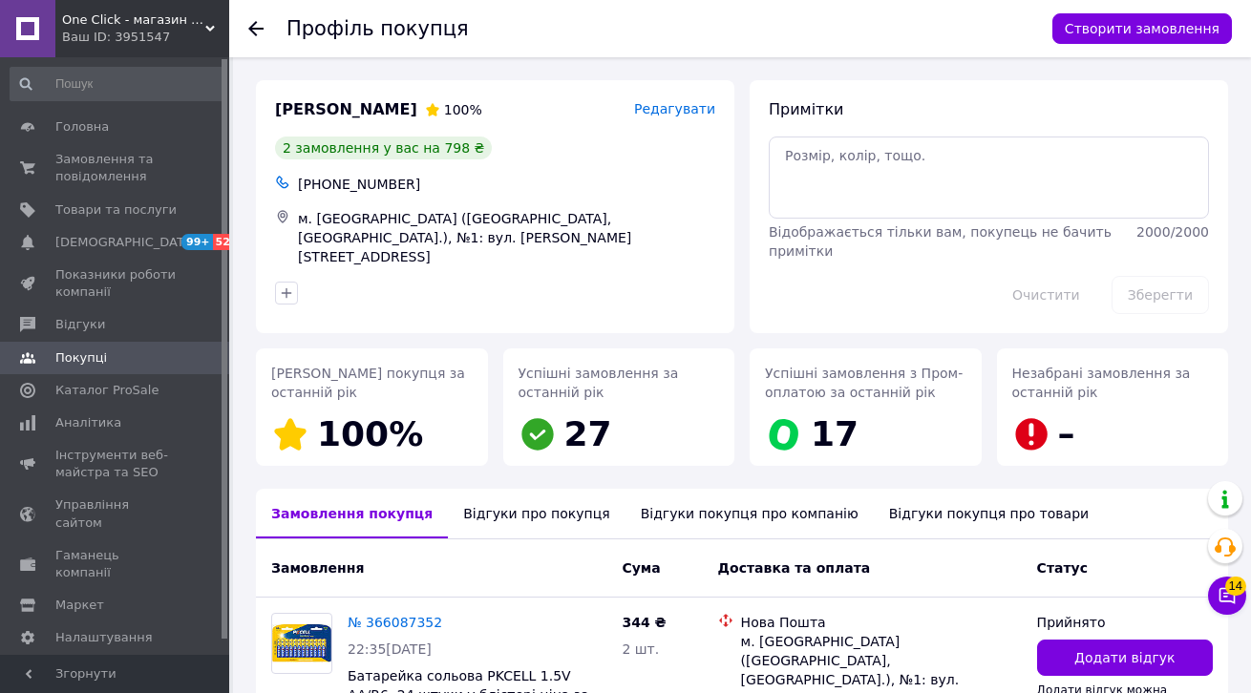
scroll to position [357, 0]
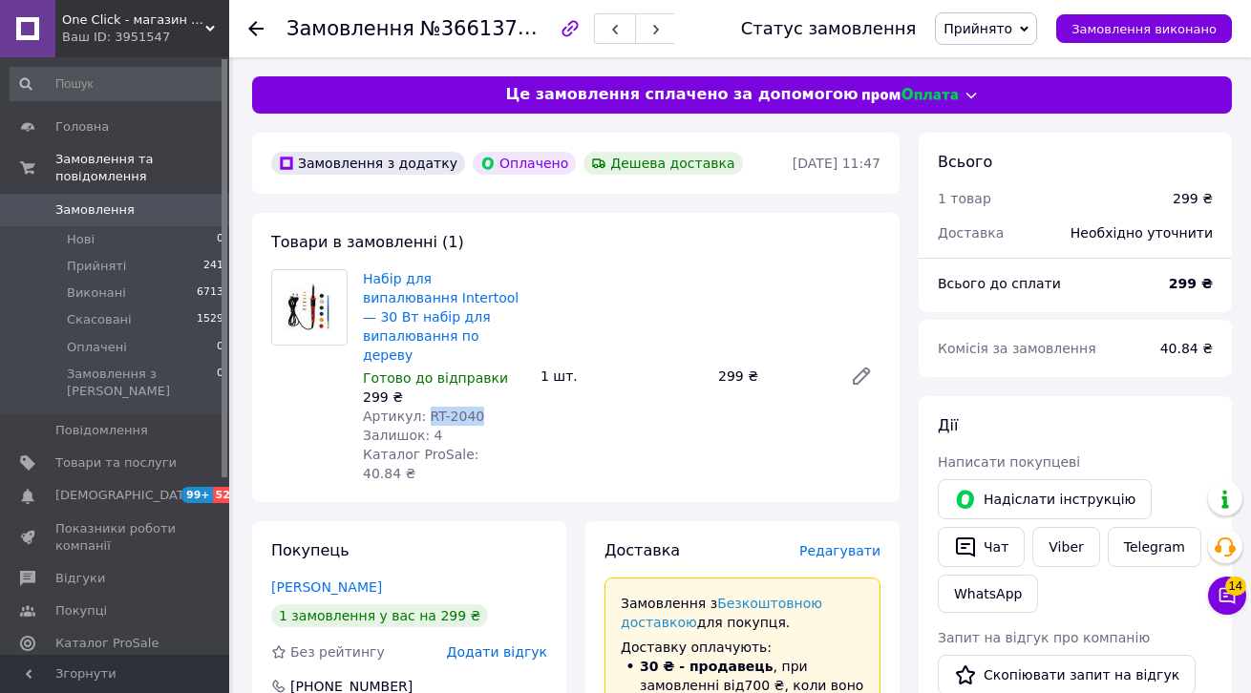
drag, startPoint x: 464, startPoint y: 393, endPoint x: 480, endPoint y: 393, distance: 16.2
click at [480, 407] on div "Артикул: RT-2040" at bounding box center [444, 416] width 162 height 19
copy span "RT-2040"
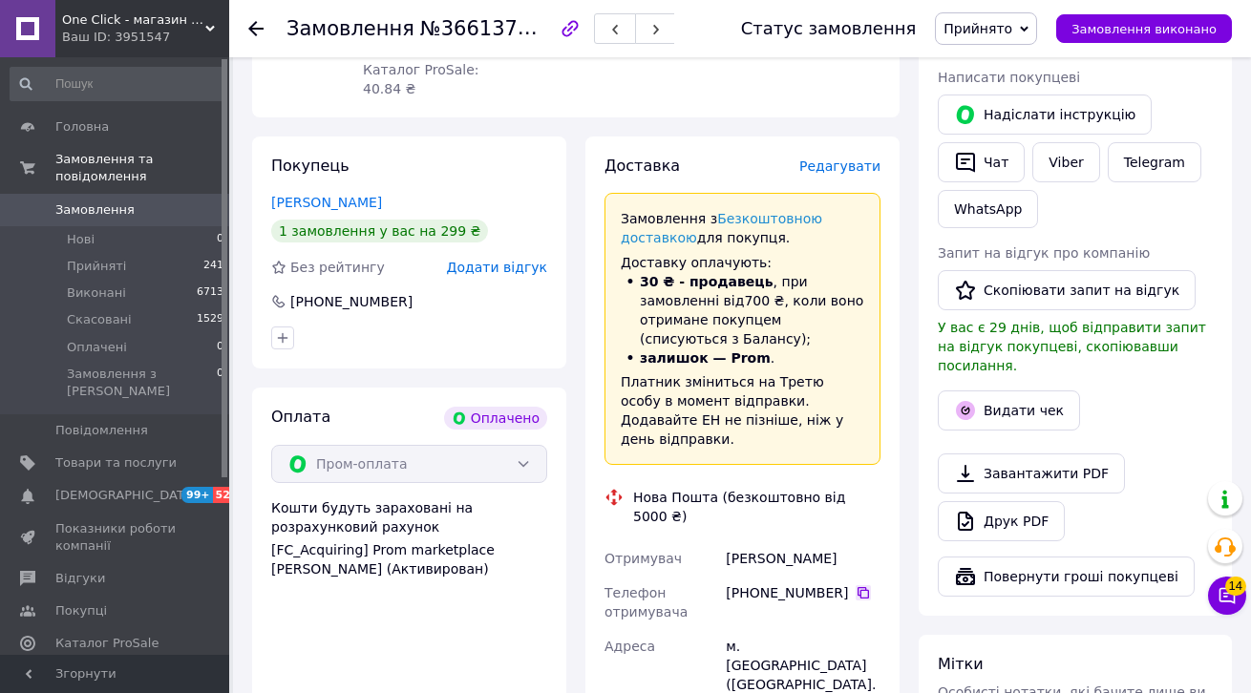
click at [858, 587] on icon at bounding box center [863, 592] width 11 height 11
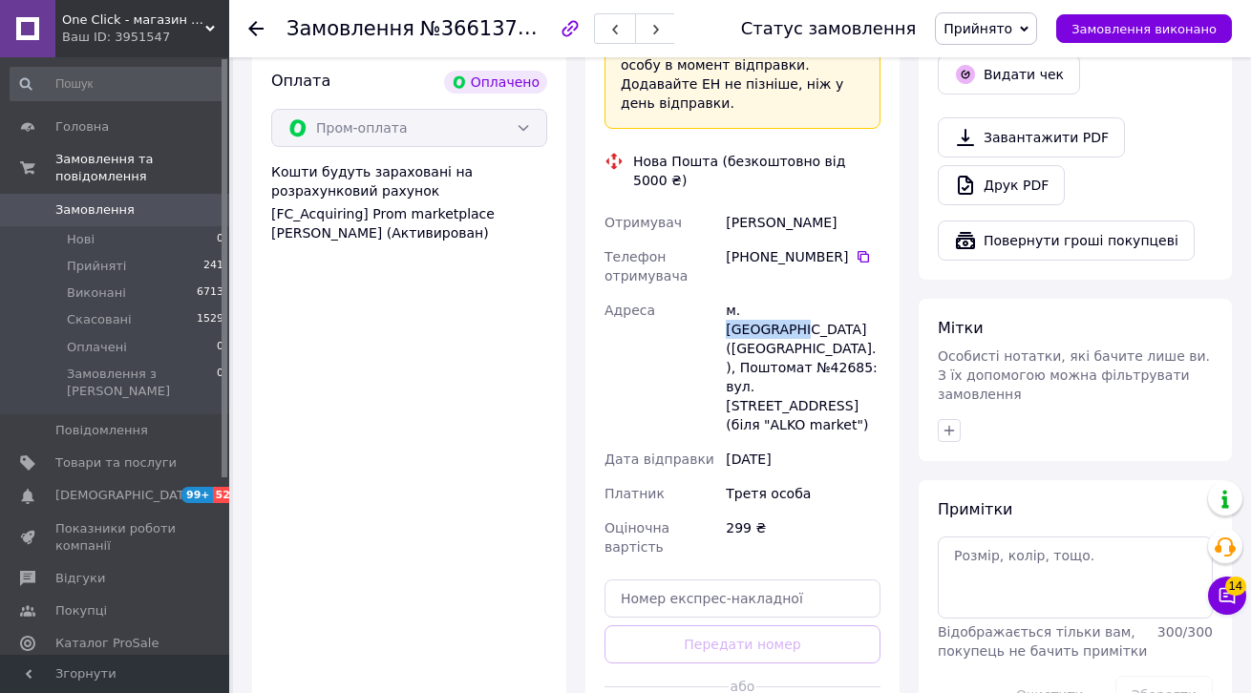
drag, startPoint x: 745, startPoint y: 266, endPoint x: 836, endPoint y: 269, distance: 90.8
click at [836, 293] on div "м. Кривий Ріг (Дніпропетровська обл.), Поштомат №42685: вул. Дишинського, 34А (…" at bounding box center [803, 367] width 162 height 149
copy div "Кривий Ріг"
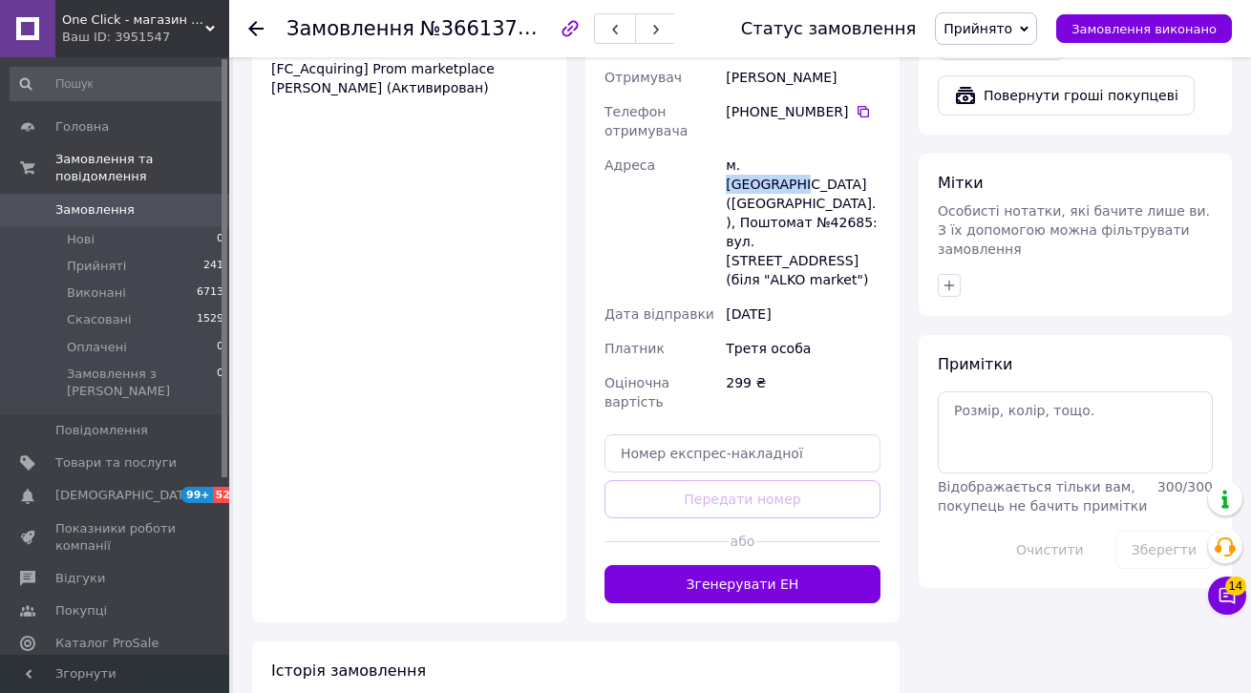
scroll to position [1027, 0]
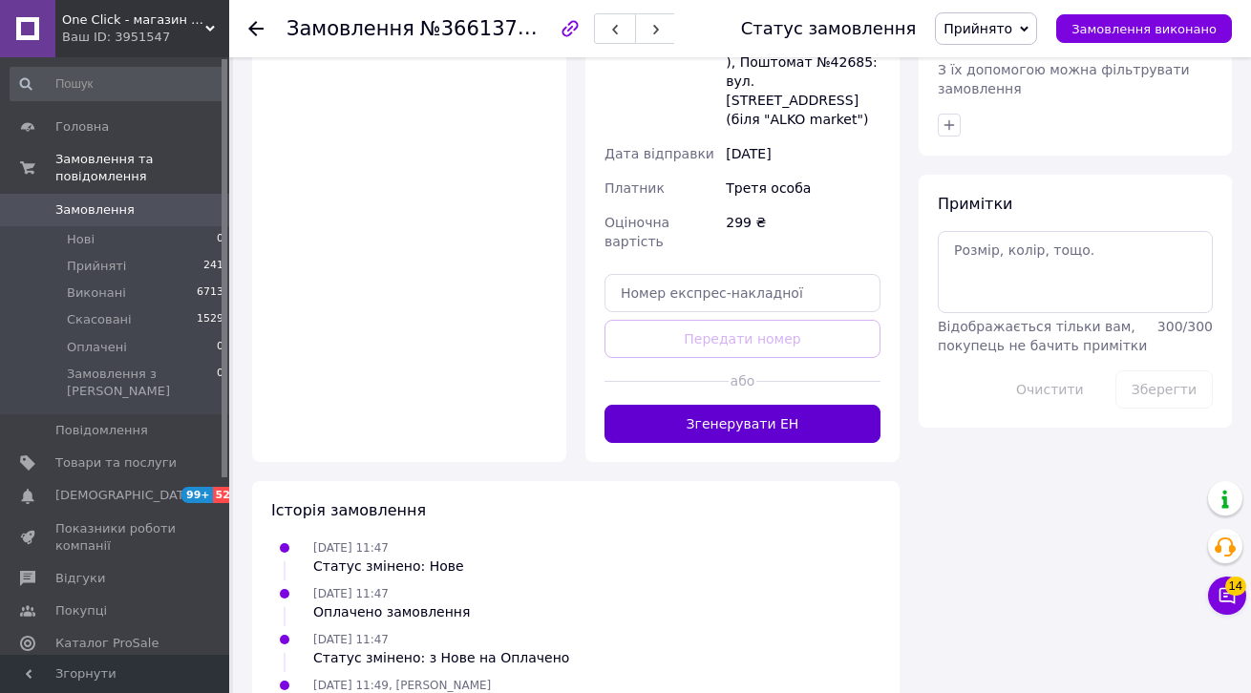
click at [799, 405] on button "Згенерувати ЕН" at bounding box center [742, 424] width 276 height 38
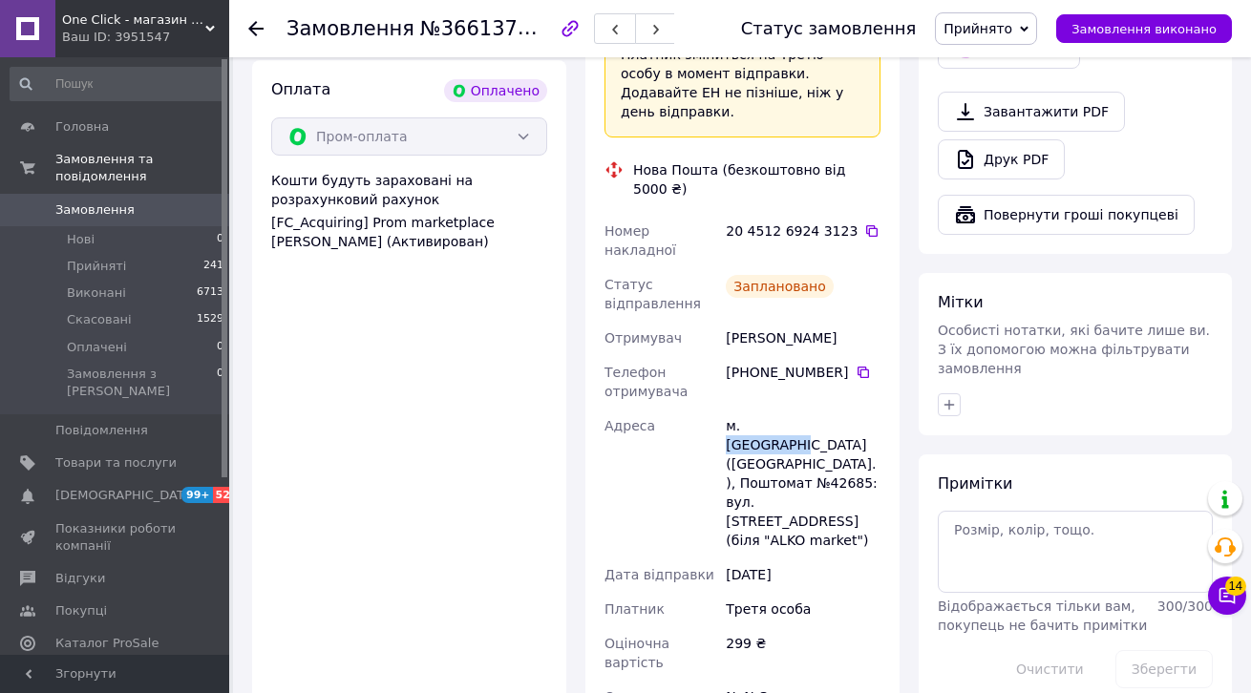
scroll to position [711, 0]
